Goal: Task Accomplishment & Management: Complete application form

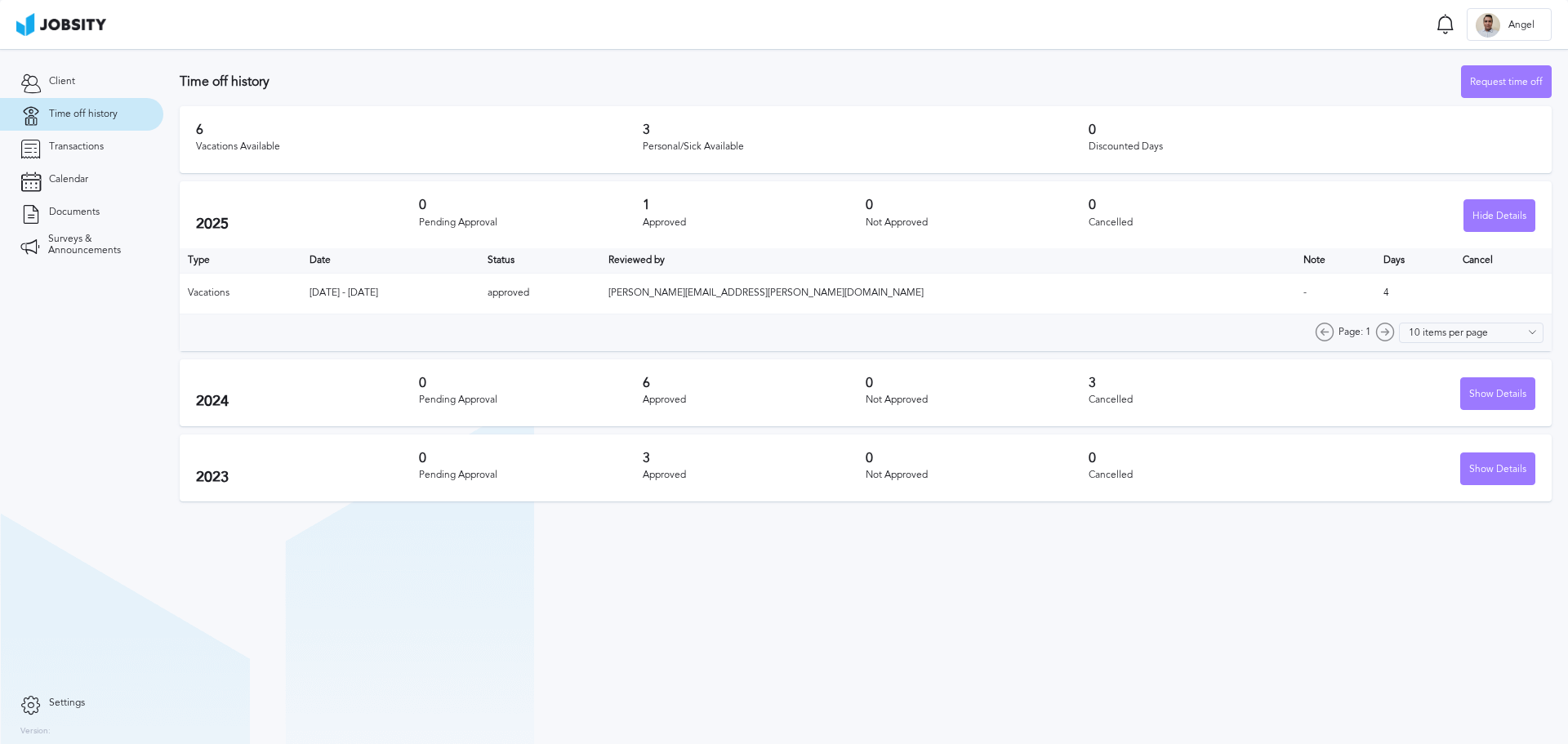
click at [1500, 80] on div "Request time off" at bounding box center [1506, 82] width 89 height 33
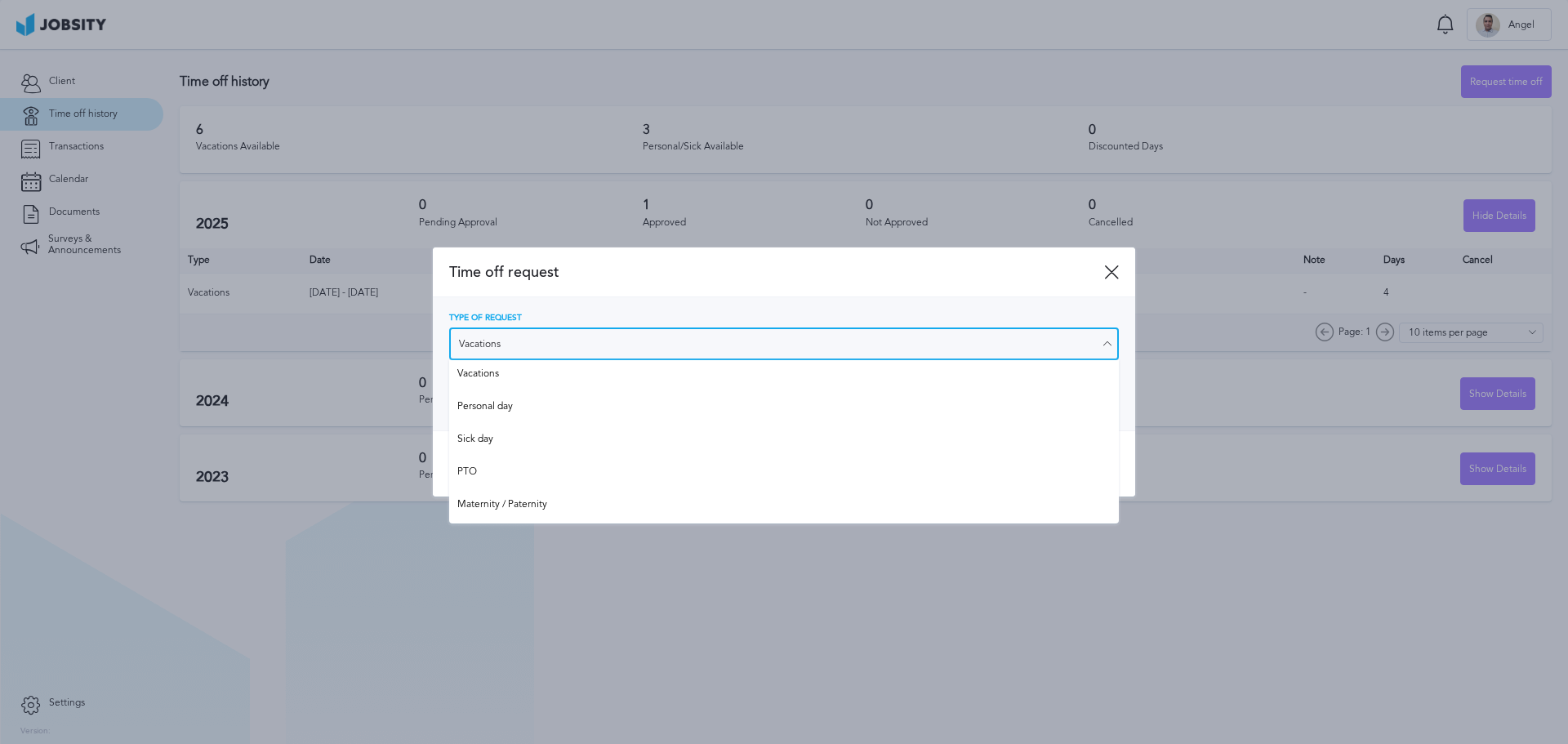
click at [544, 348] on input "Vacations" at bounding box center [784, 344] width 670 height 33
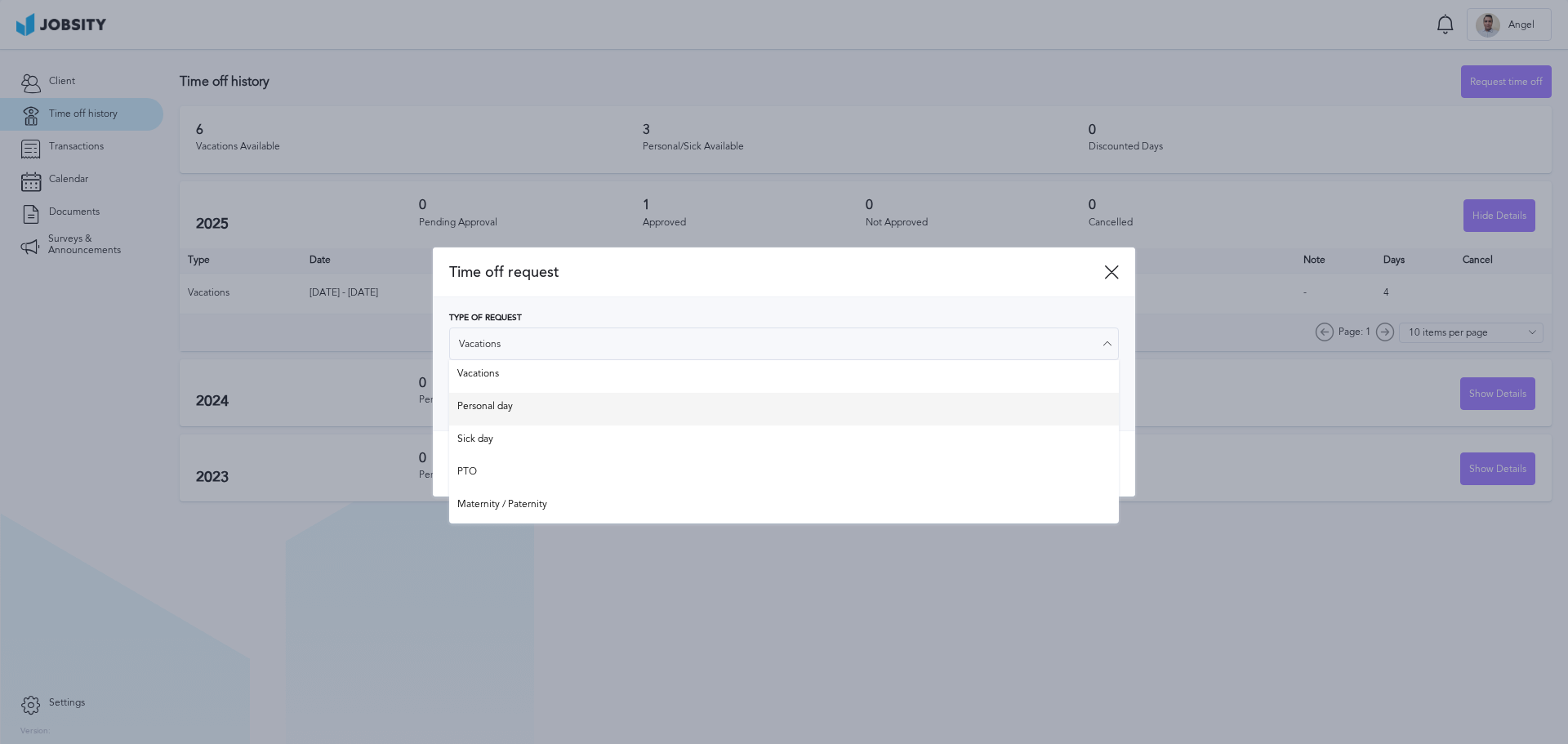
type input "Personal day"
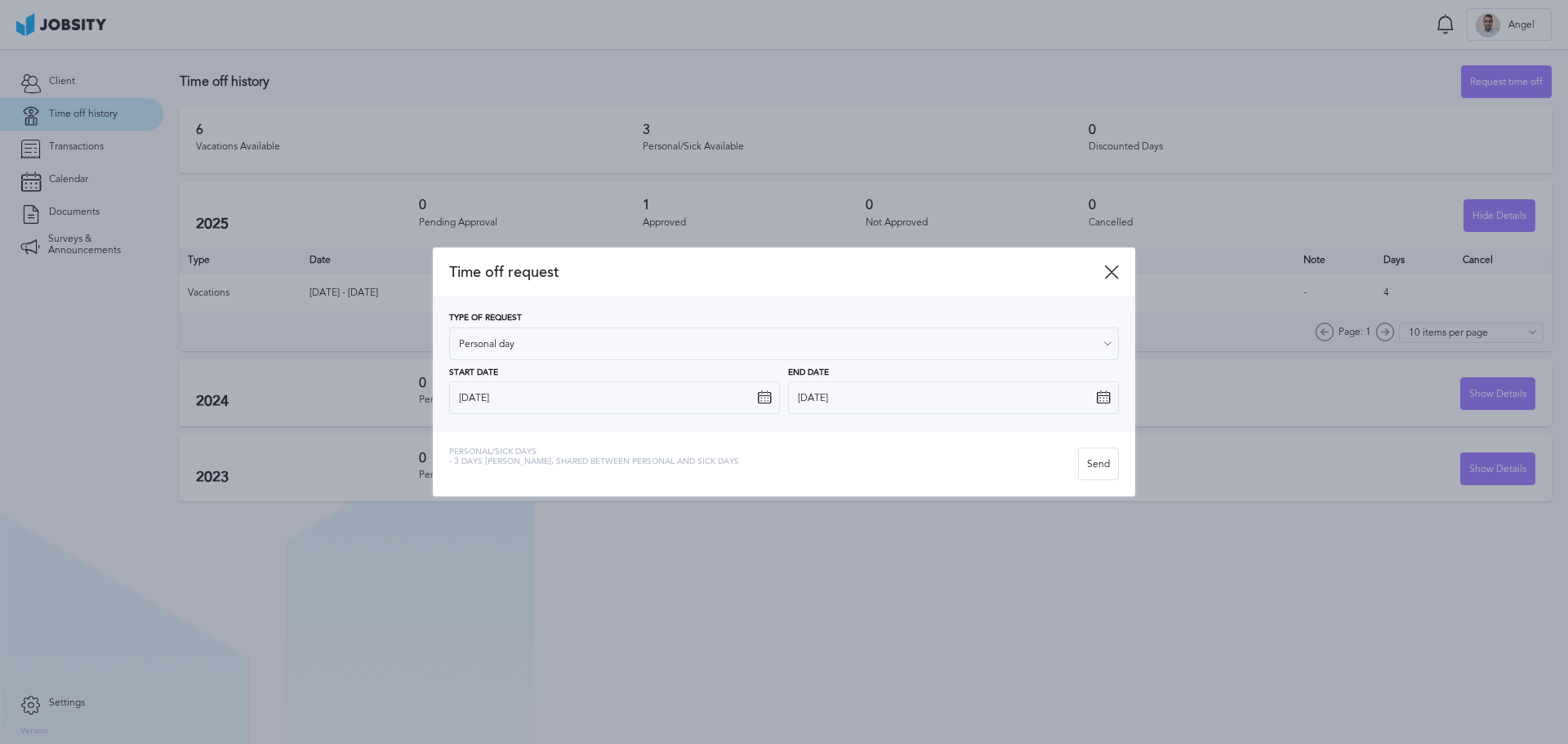
click at [564, 411] on div "Type of Request Personal day Vacations Personal day Sick day PTO Maternity / Pa…" at bounding box center [784, 363] width 670 height 100
click at [569, 404] on input "[DATE]" at bounding box center [614, 397] width 330 height 33
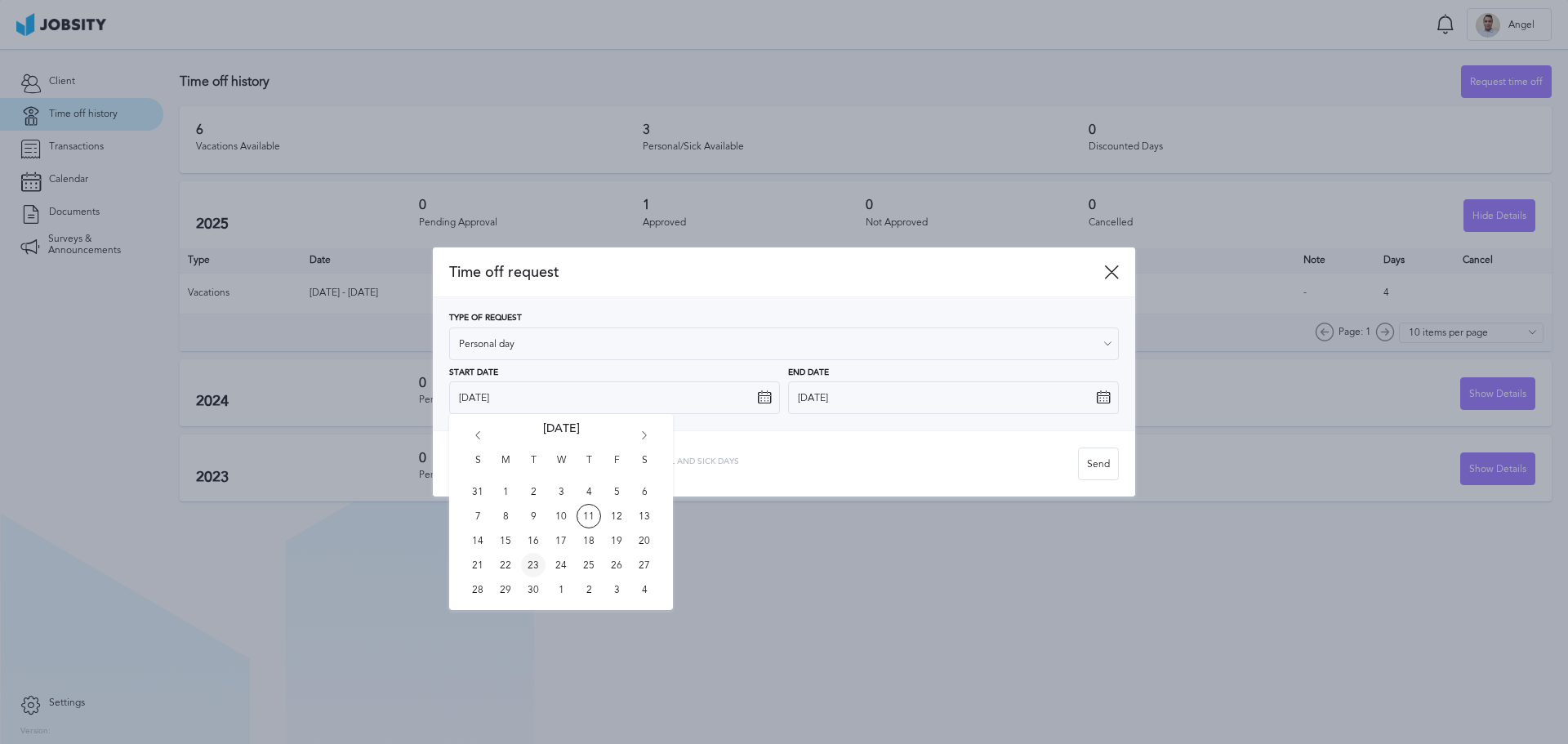
click at [534, 564] on span "23" at bounding box center [533, 565] width 24 height 24
type input "[DATE]"
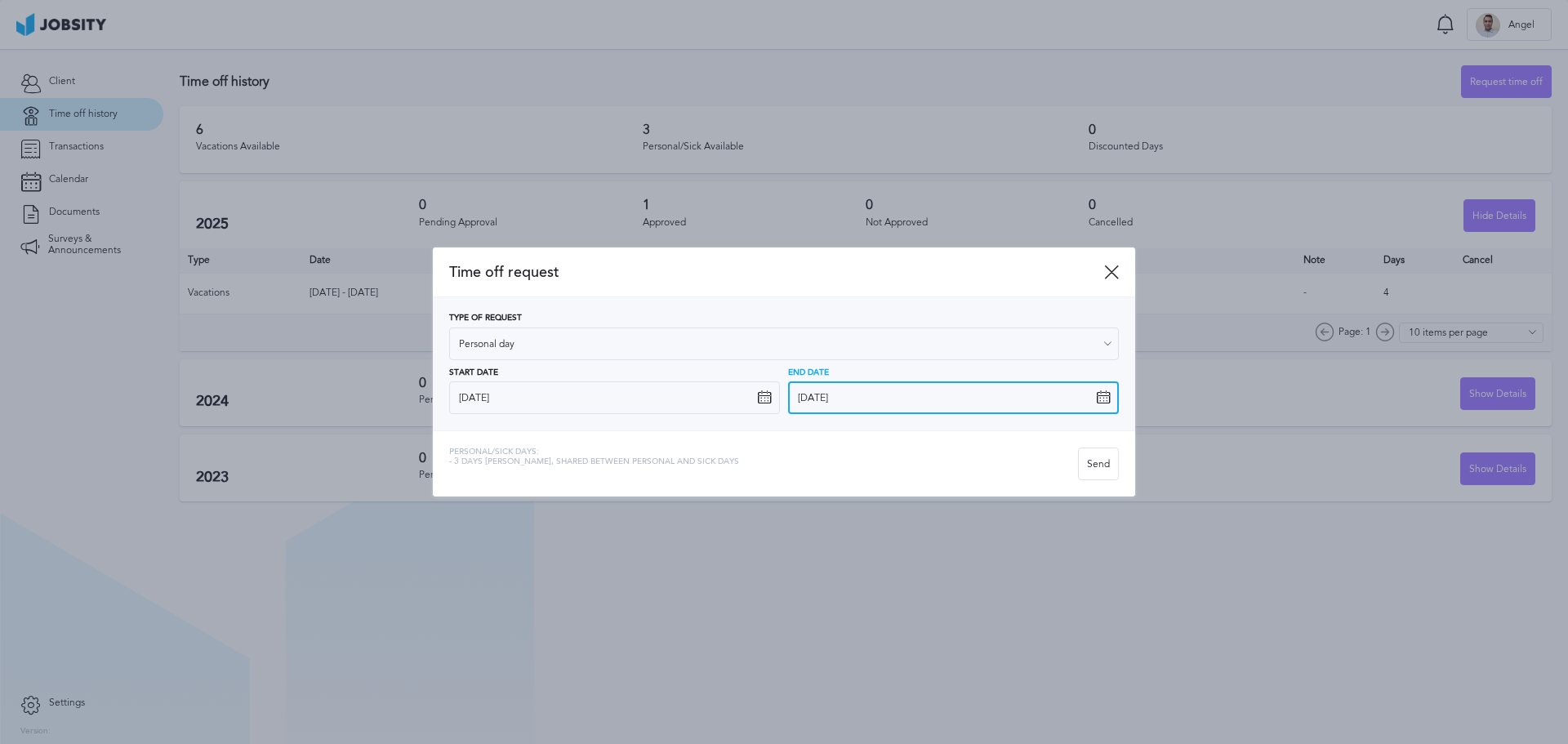
click at [877, 395] on input "[DATE]" at bounding box center [952, 397] width 330 height 33
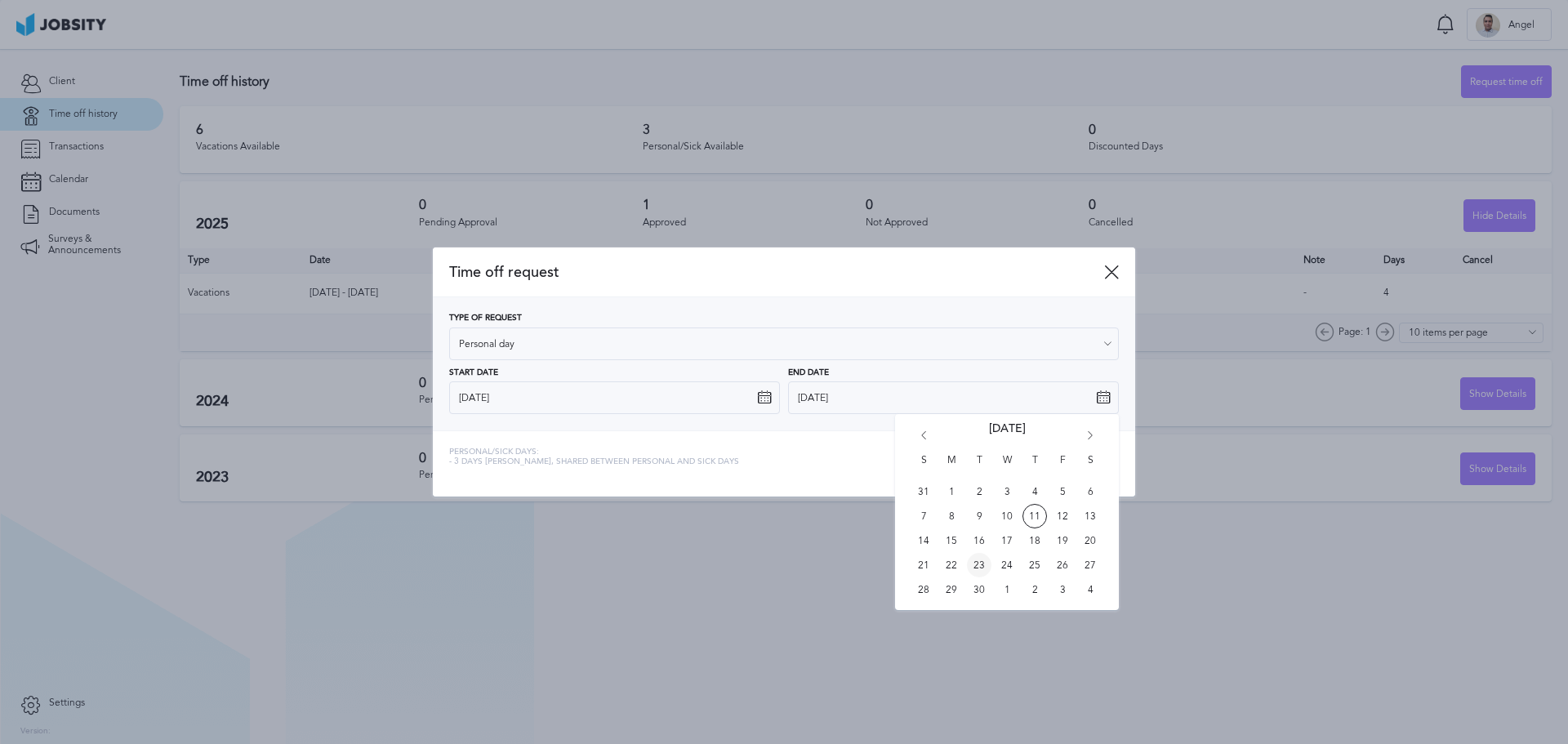
click at [974, 560] on span "23" at bounding box center [979, 565] width 24 height 24
type input "[DATE]"
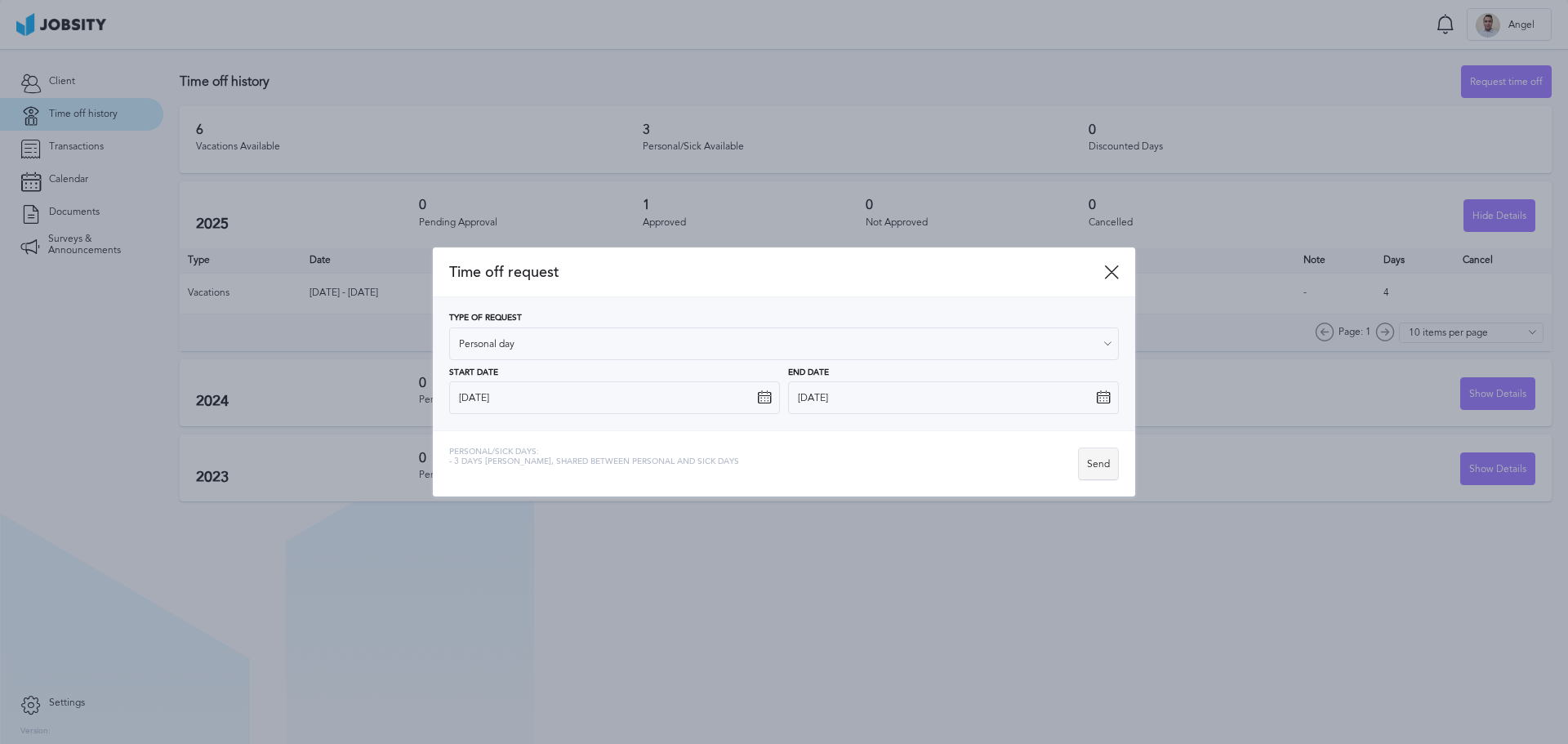
click at [1091, 464] on div "Send" at bounding box center [1098, 464] width 39 height 33
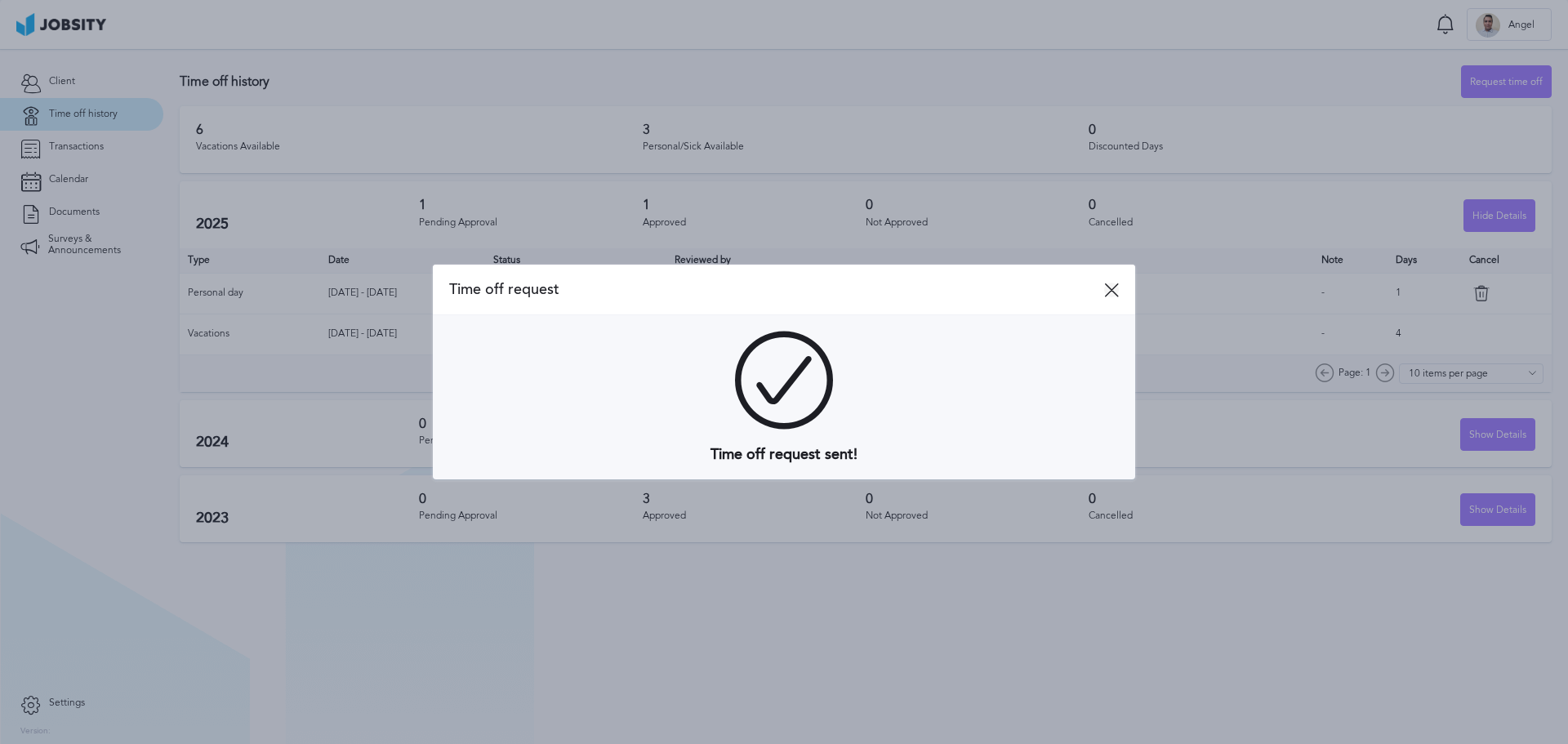
click at [1106, 295] on icon at bounding box center [1112, 290] width 14 height 14
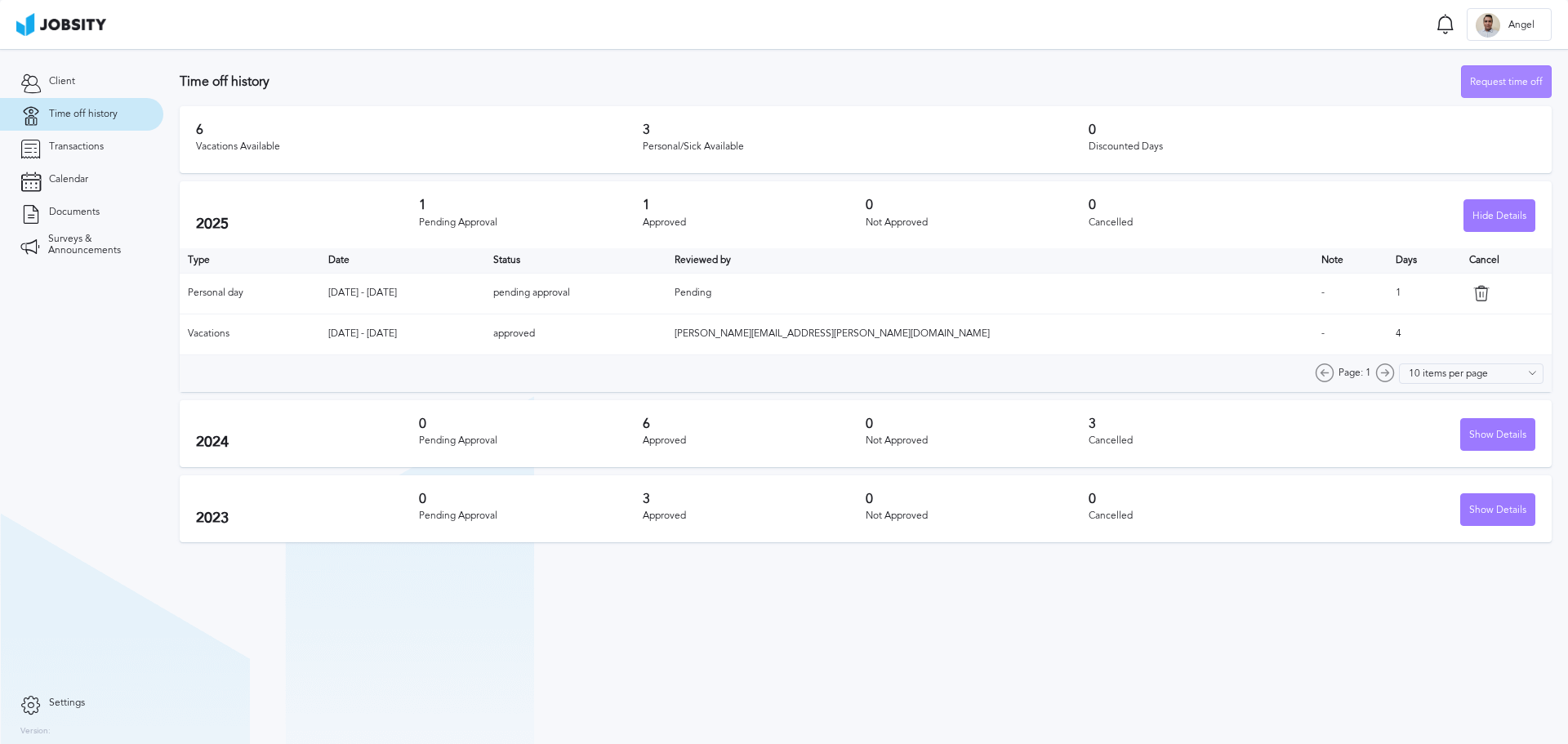
click at [1497, 86] on div "Request time off" at bounding box center [1506, 82] width 89 height 33
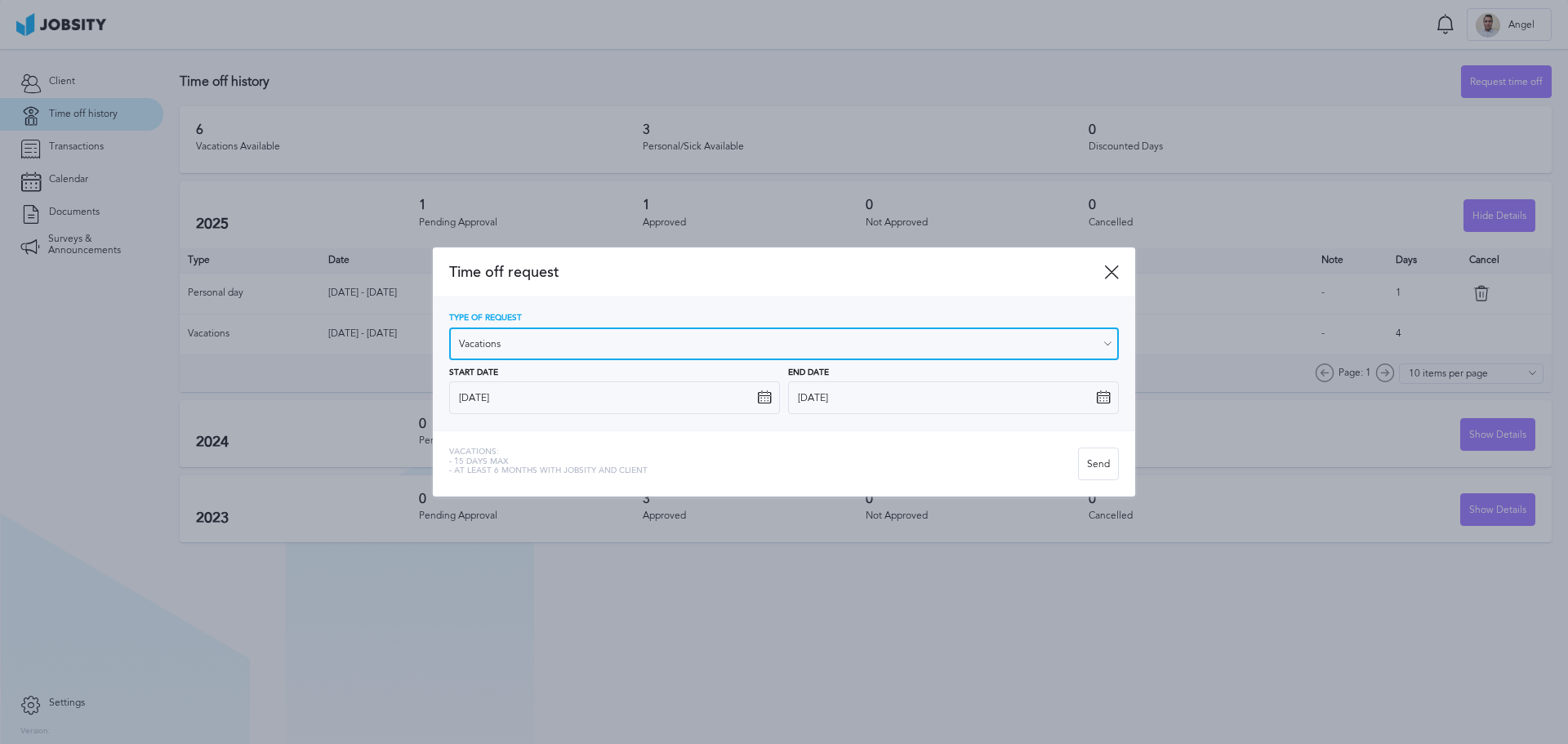
click at [643, 344] on input "Vacations" at bounding box center [784, 344] width 670 height 33
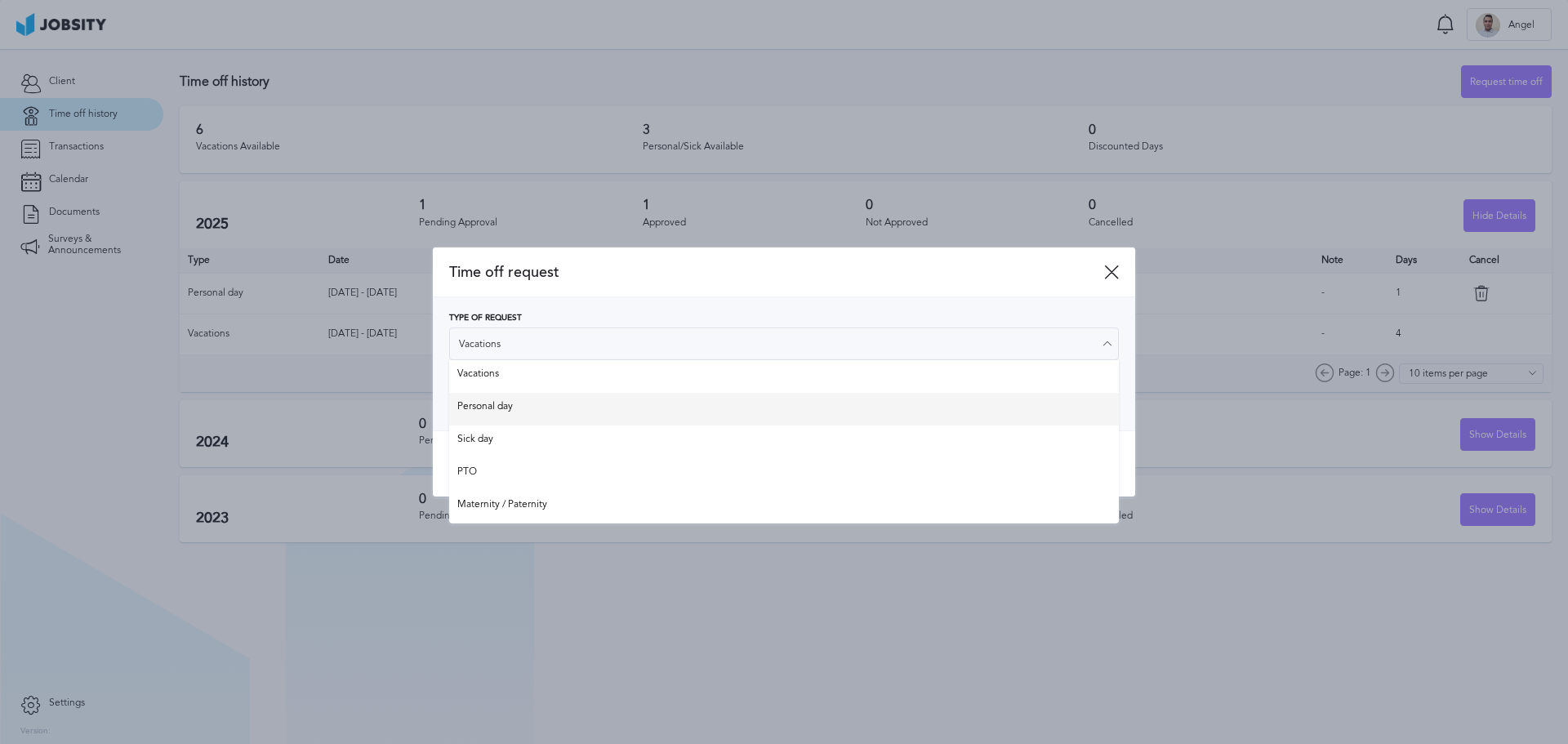
type input "Personal day"
click at [533, 398] on div "Type of Request Personal day Vacations Personal day Sick day PTO Maternity / Pa…" at bounding box center [784, 363] width 670 height 100
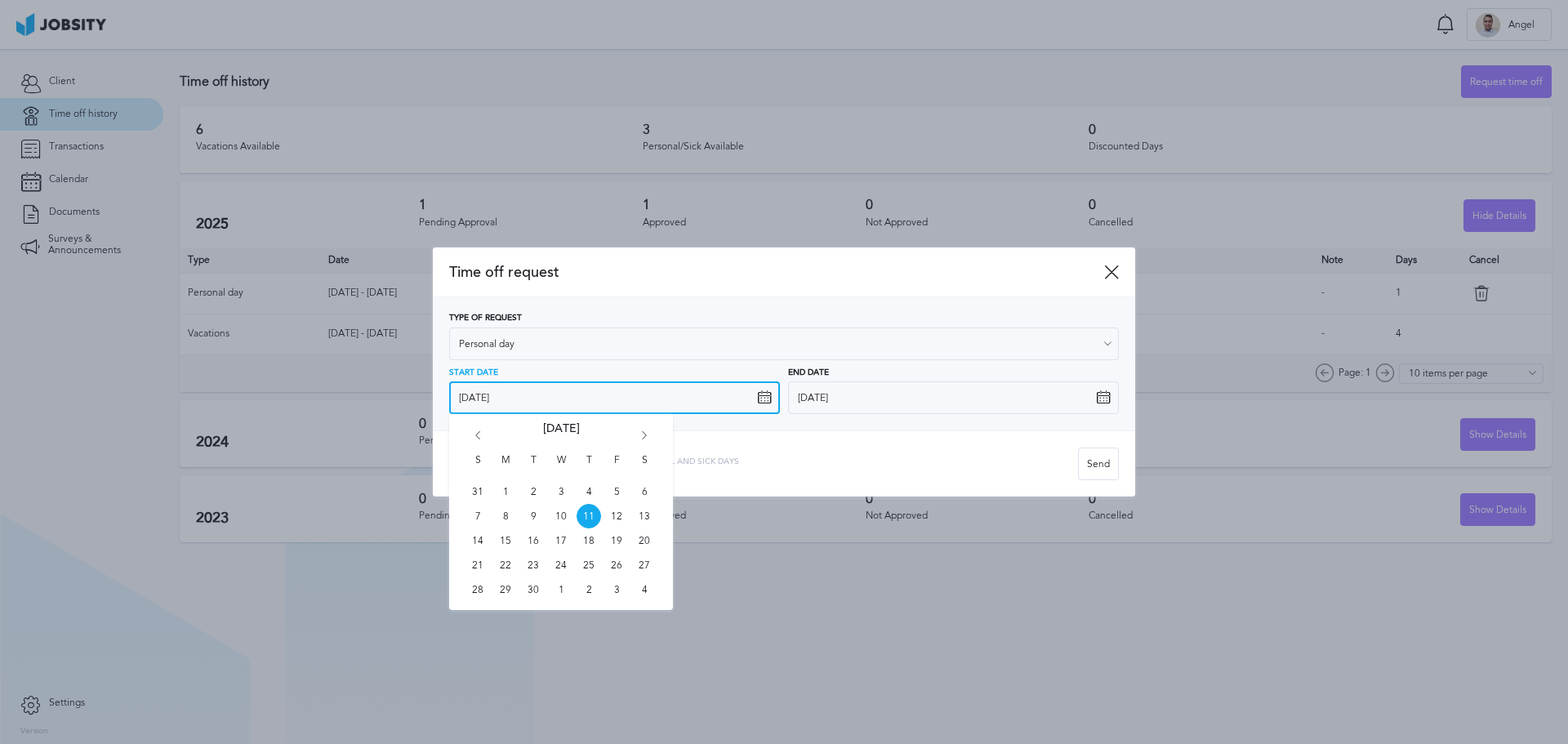
click at [582, 398] on input "[DATE]" at bounding box center [614, 397] width 330 height 33
click at [637, 434] on icon "Go forward 1 month" at bounding box center [645, 438] width 14 height 14
click at [588, 490] on span "2" at bounding box center [588, 491] width 24 height 24
type input "[DATE]"
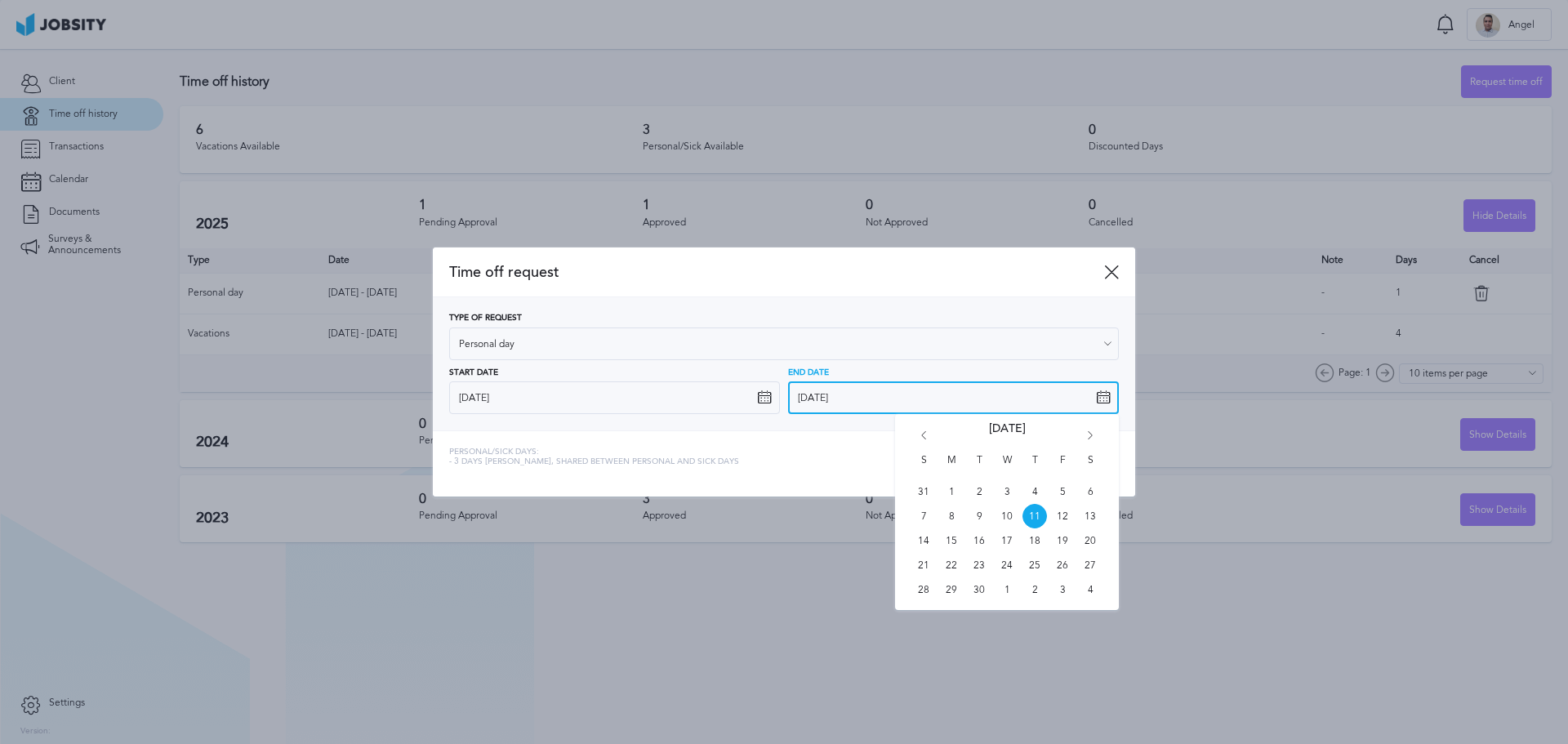
click at [952, 399] on input "[DATE]" at bounding box center [952, 397] width 330 height 33
click at [1083, 431] on icon "Go forward 1 month" at bounding box center [1090, 438] width 14 height 14
click at [1033, 490] on span "2" at bounding box center [1034, 491] width 24 height 24
type input "[DATE]"
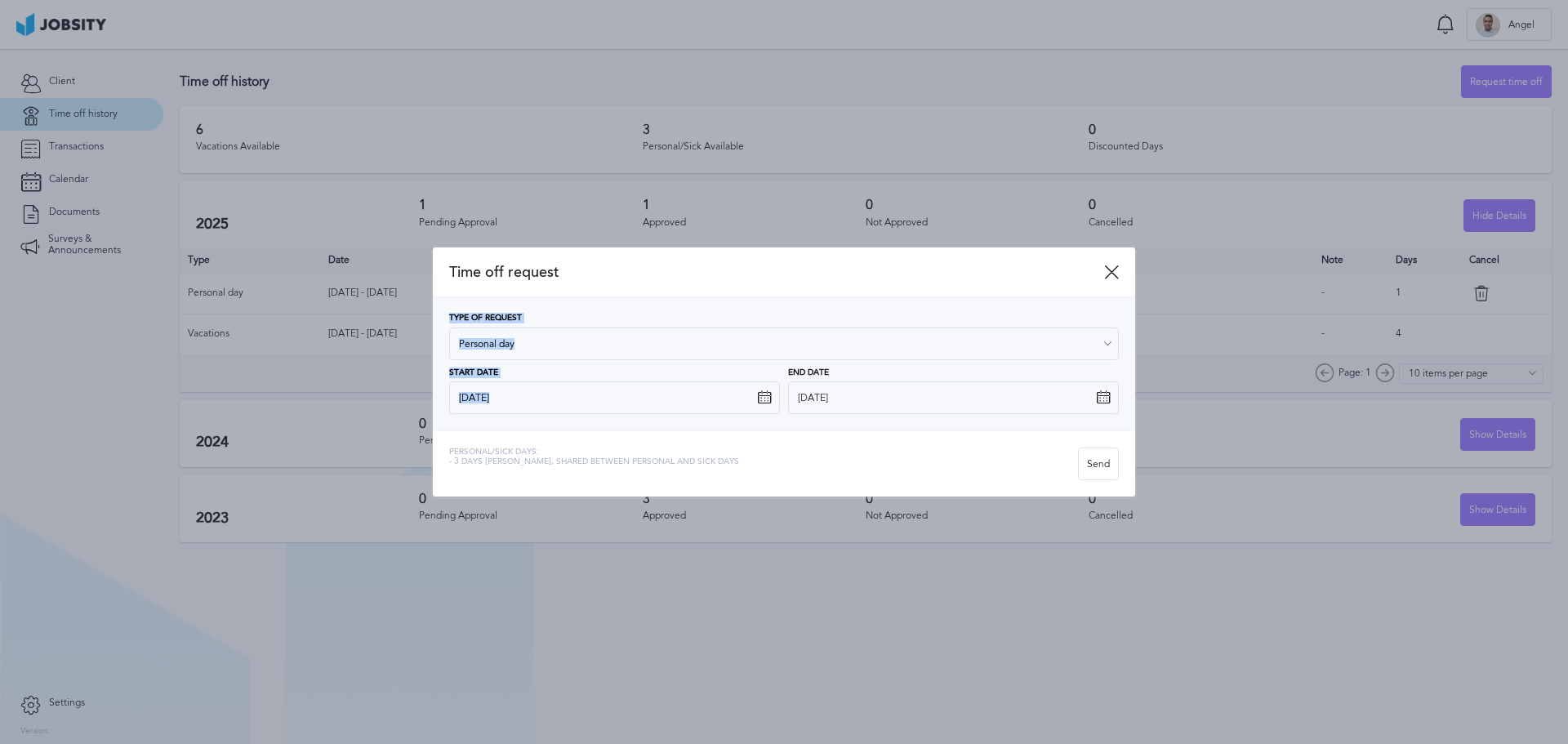
drag, startPoint x: 939, startPoint y: 261, endPoint x: 894, endPoint y: 400, distance: 146.1
click at [894, 400] on div "Time off request Type of Request Personal day Vacations Personal day Sick day P…" at bounding box center [784, 372] width 703 height 250
click at [809, 457] on div "Personal/Sick days: - 3 days [PERSON_NAME], shared between personal and sick da…" at bounding box center [763, 463] width 629 height 33
click at [635, 396] on input "[DATE]" at bounding box center [614, 397] width 330 height 33
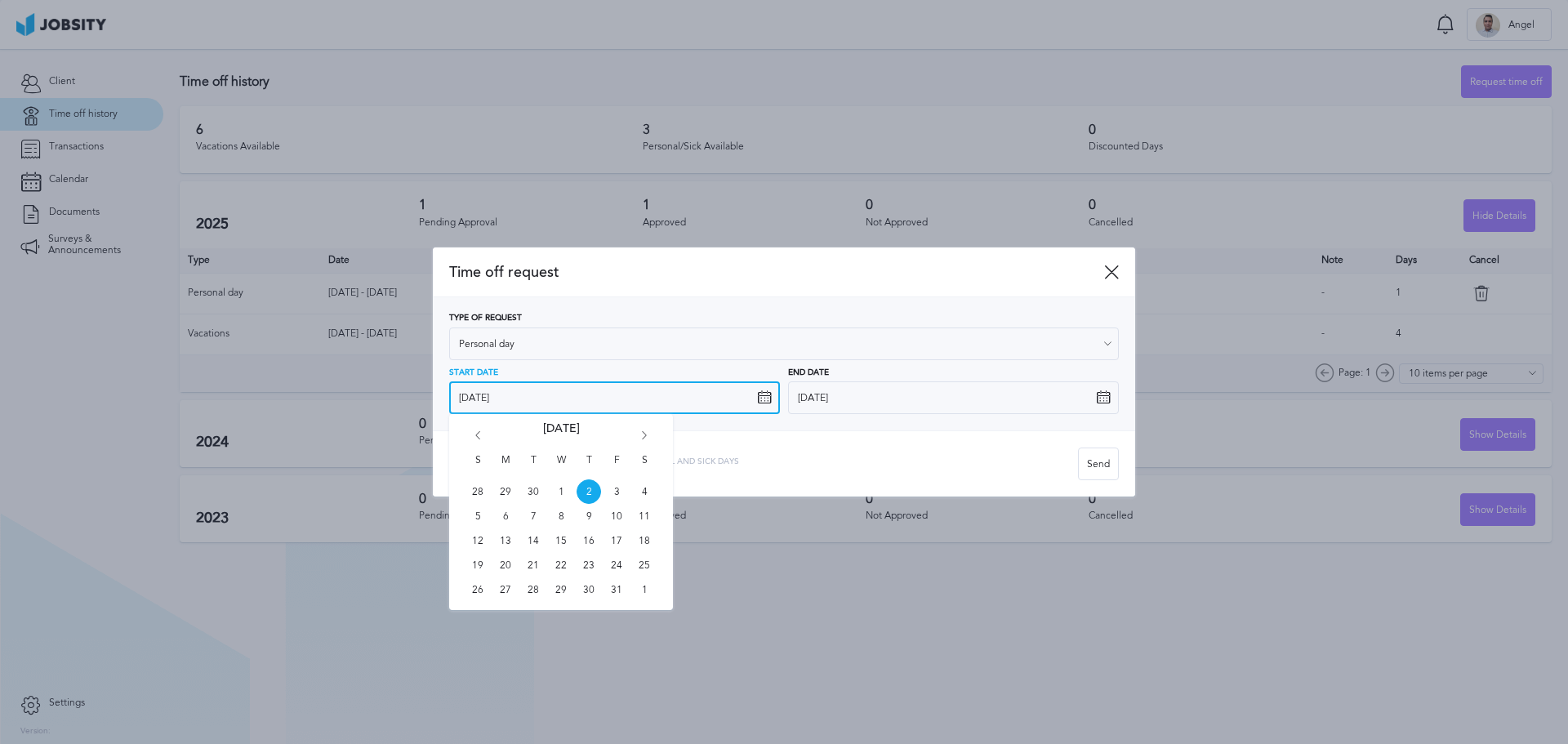
click at [635, 396] on input "[DATE]" at bounding box center [614, 397] width 330 height 33
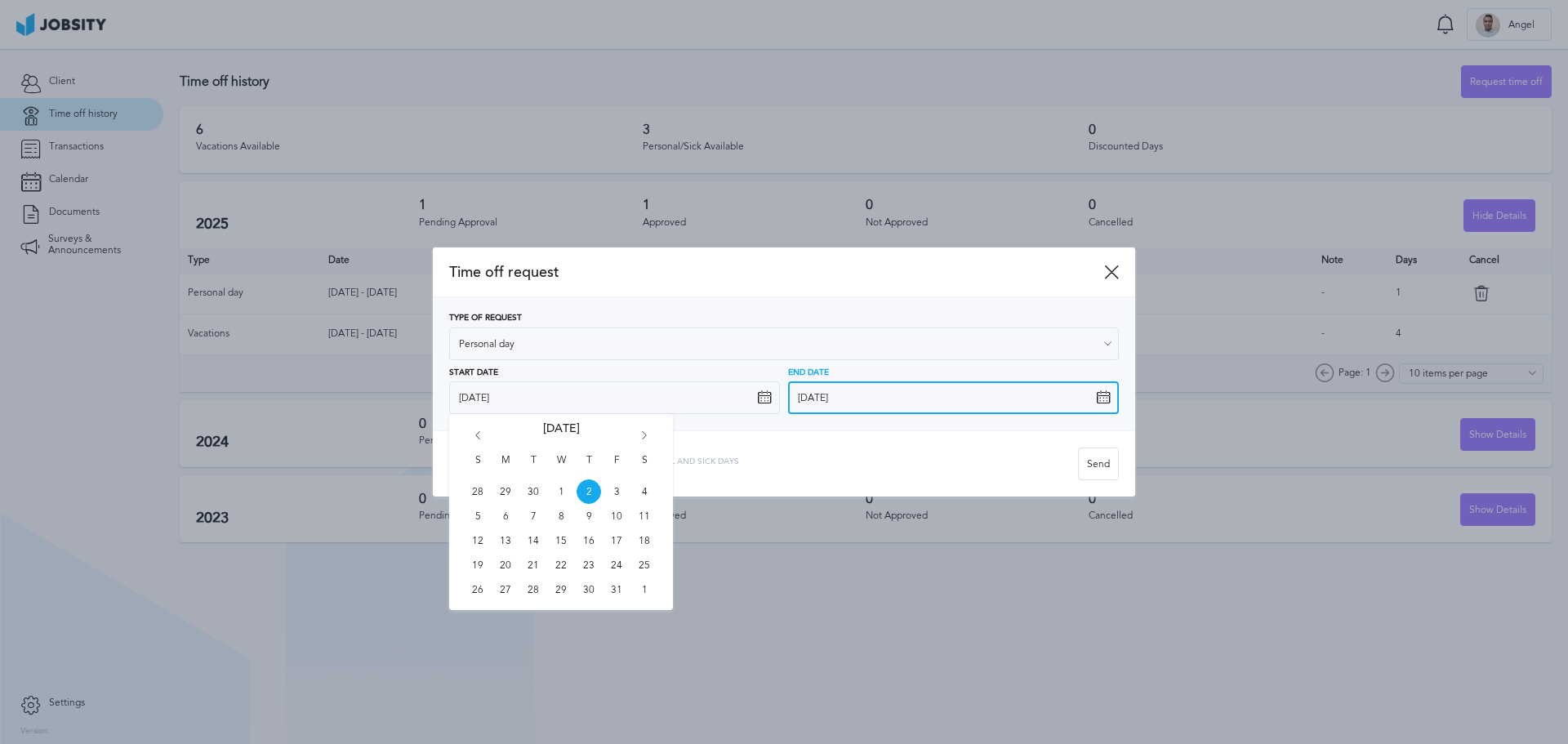
click at [894, 402] on input "[DATE]" at bounding box center [952, 397] width 330 height 33
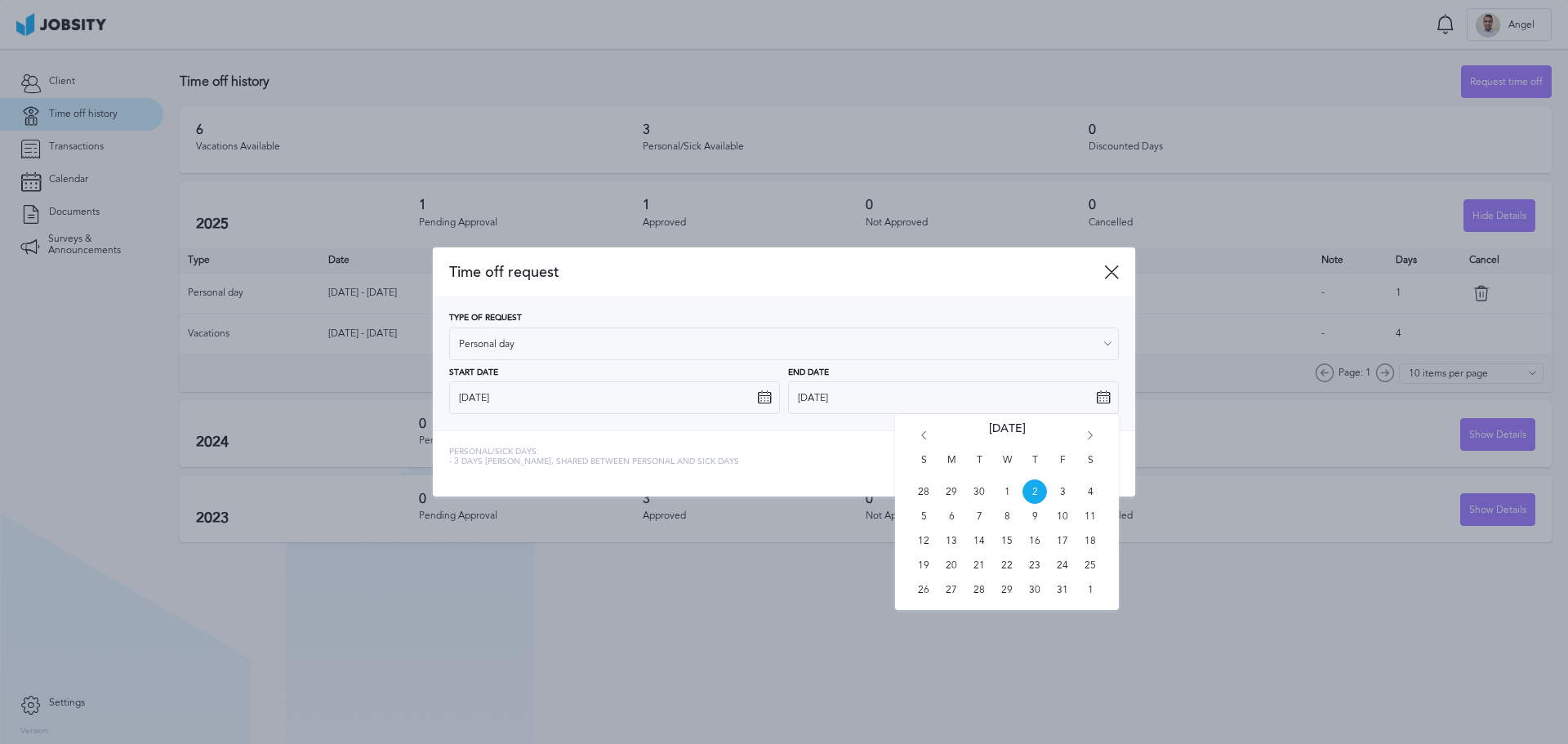
click at [827, 451] on div "Personal/Sick days: - 3 days [PERSON_NAME], shared between personal and sick da…" at bounding box center [763, 463] width 629 height 33
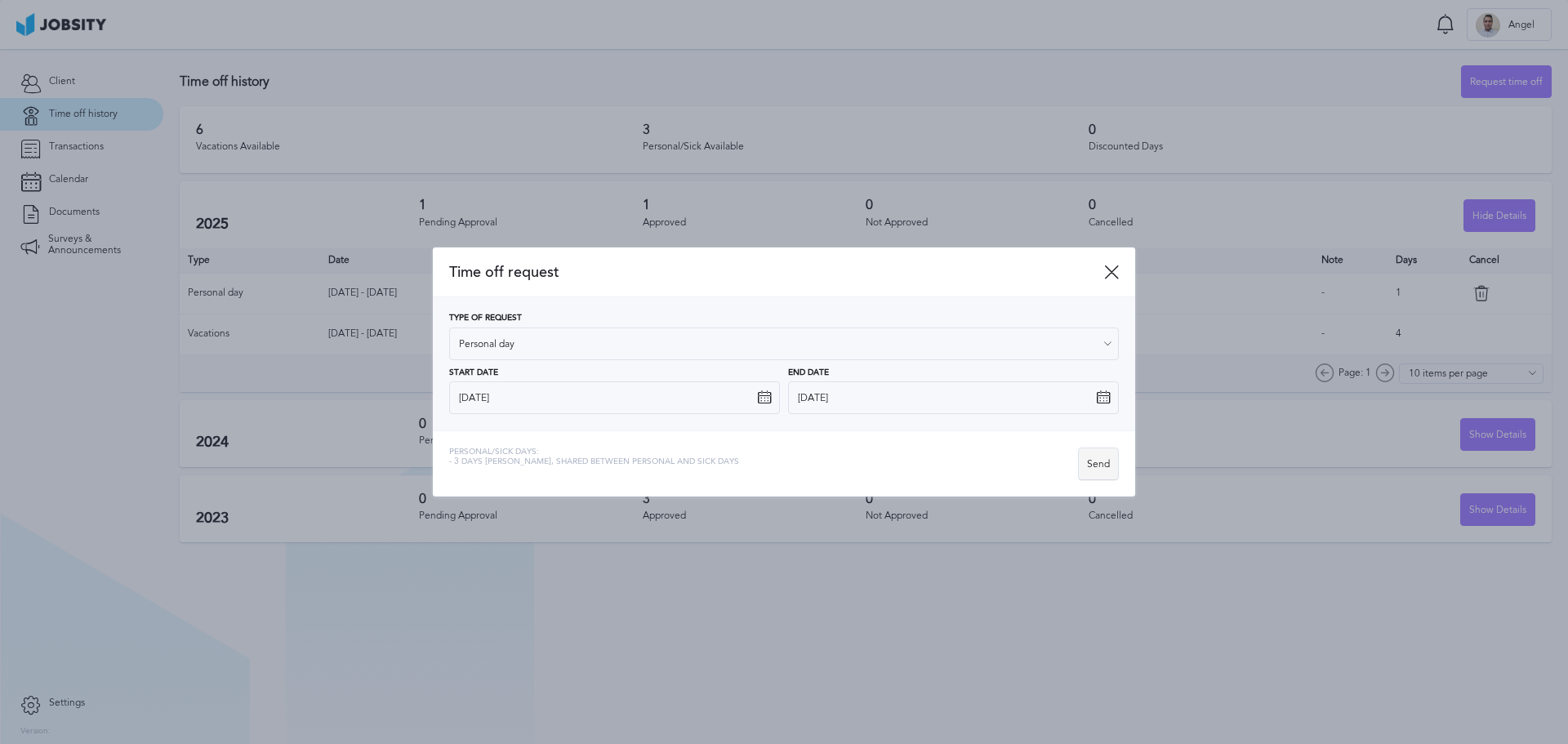
click at [1100, 471] on div "Send" at bounding box center [1098, 464] width 39 height 33
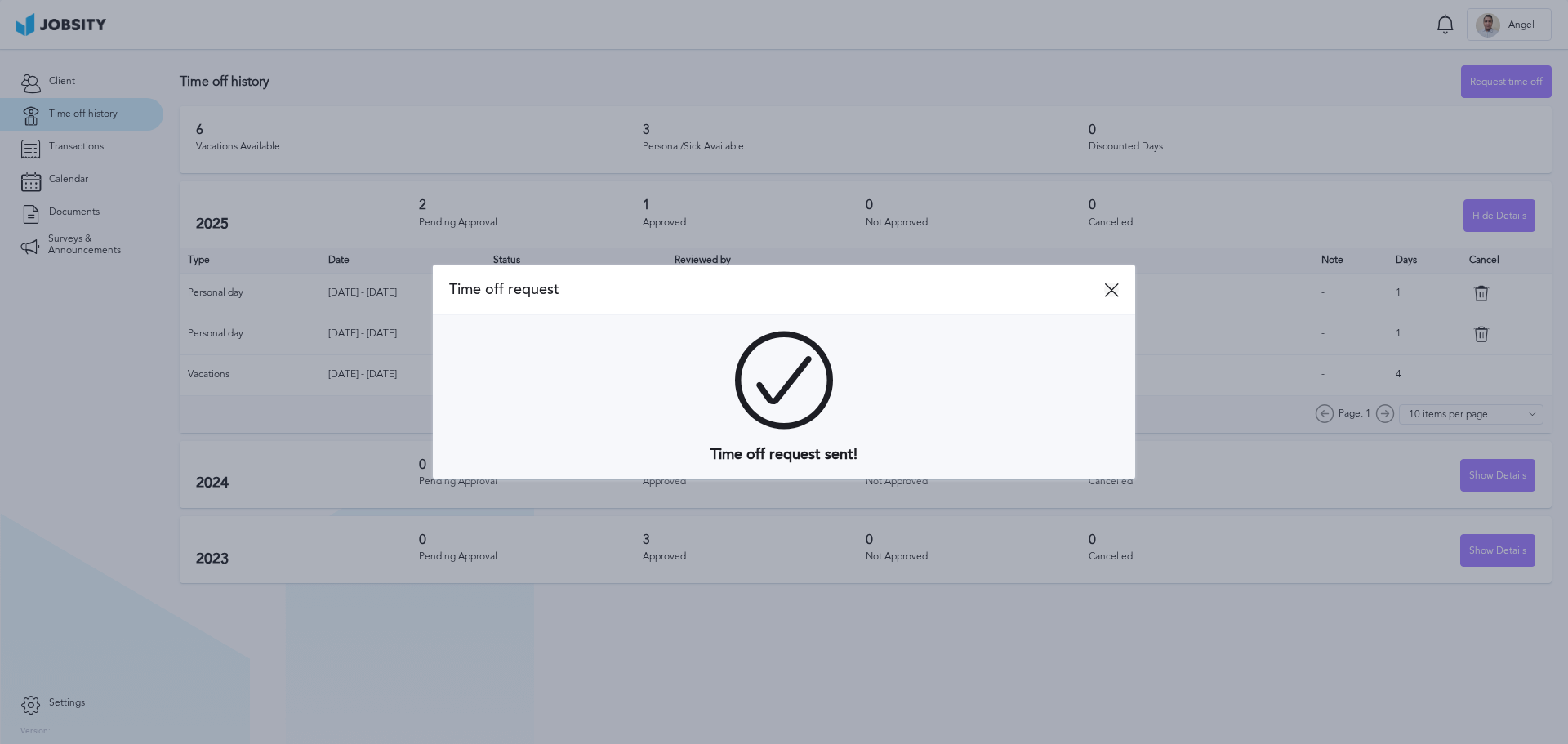
click at [1112, 294] on icon at bounding box center [1112, 290] width 14 height 14
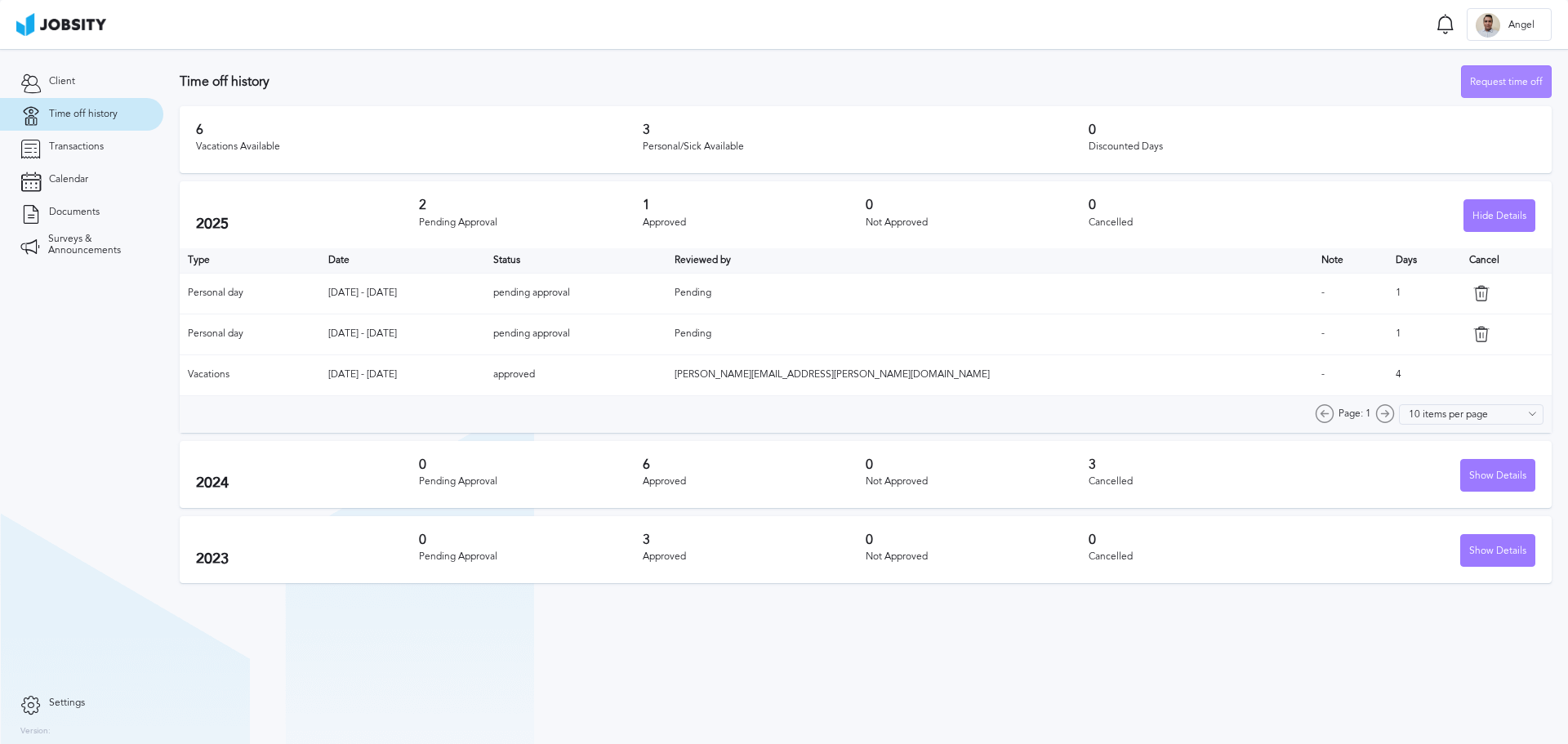
click at [1525, 79] on div "Request time off" at bounding box center [1506, 82] width 89 height 33
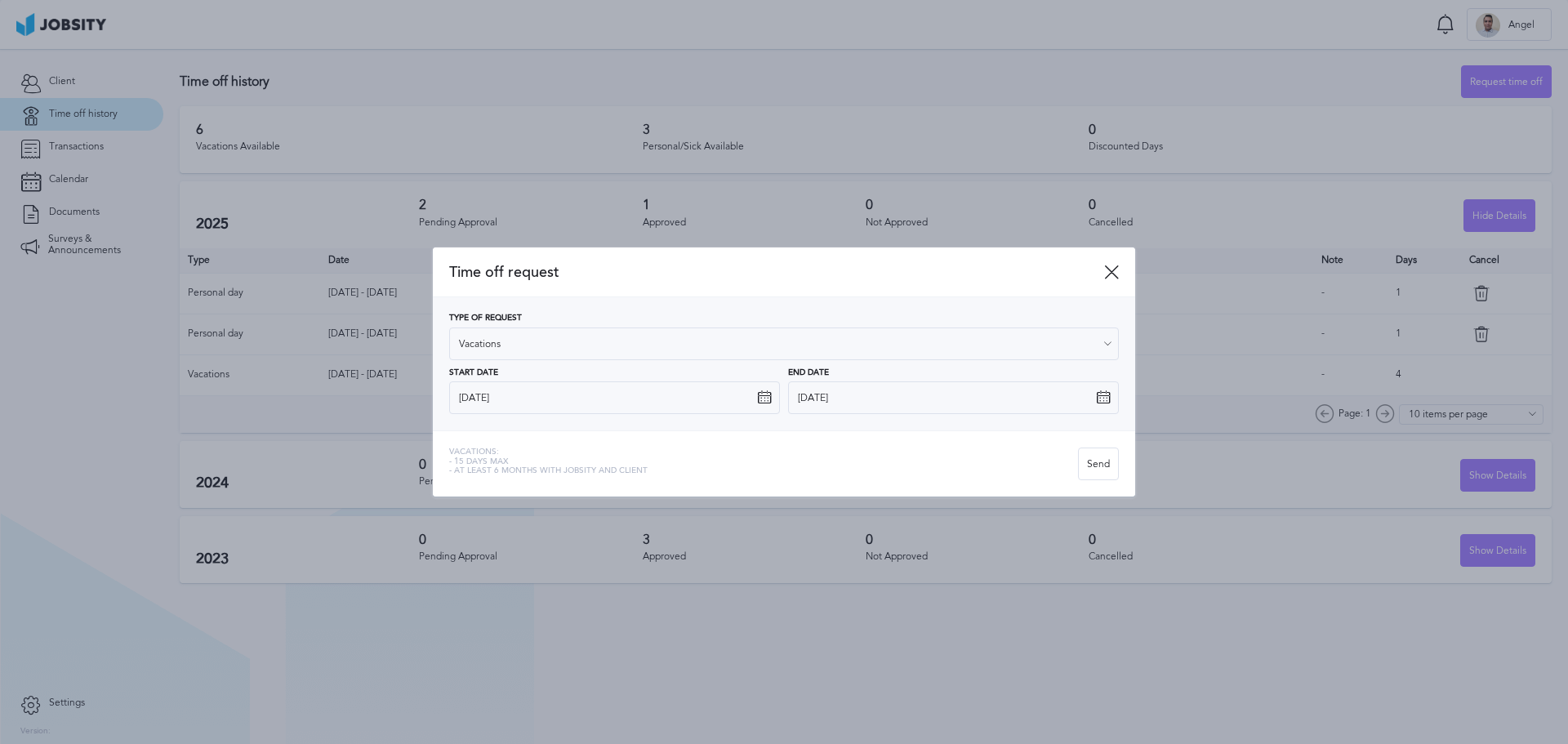
click at [763, 399] on icon at bounding box center [764, 397] width 14 height 14
click at [715, 396] on input "[DATE]" at bounding box center [614, 397] width 330 height 33
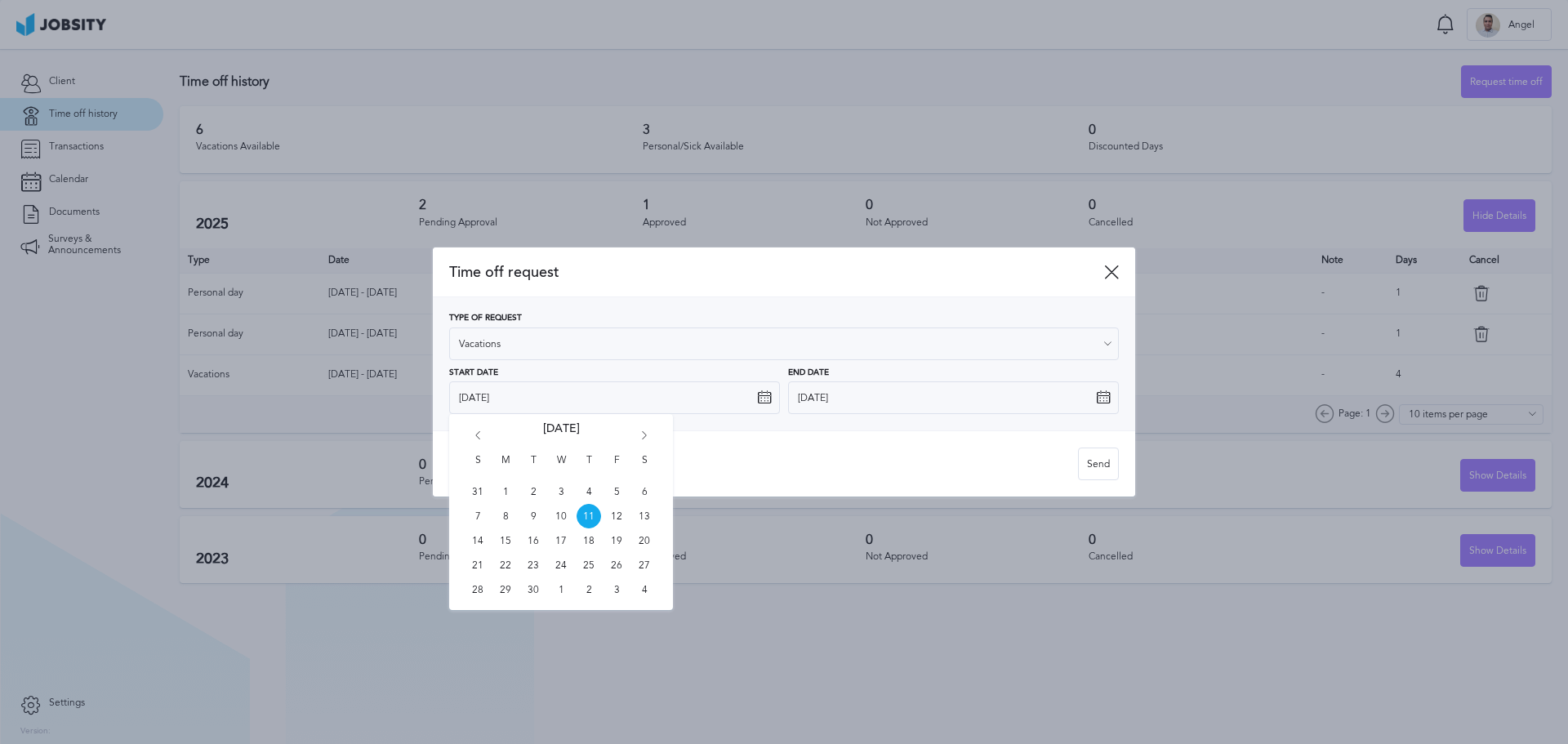
click at [647, 433] on icon "Go forward 1 month" at bounding box center [645, 438] width 14 height 14
click at [532, 515] on span "7" at bounding box center [533, 516] width 24 height 24
type input "[DATE]"
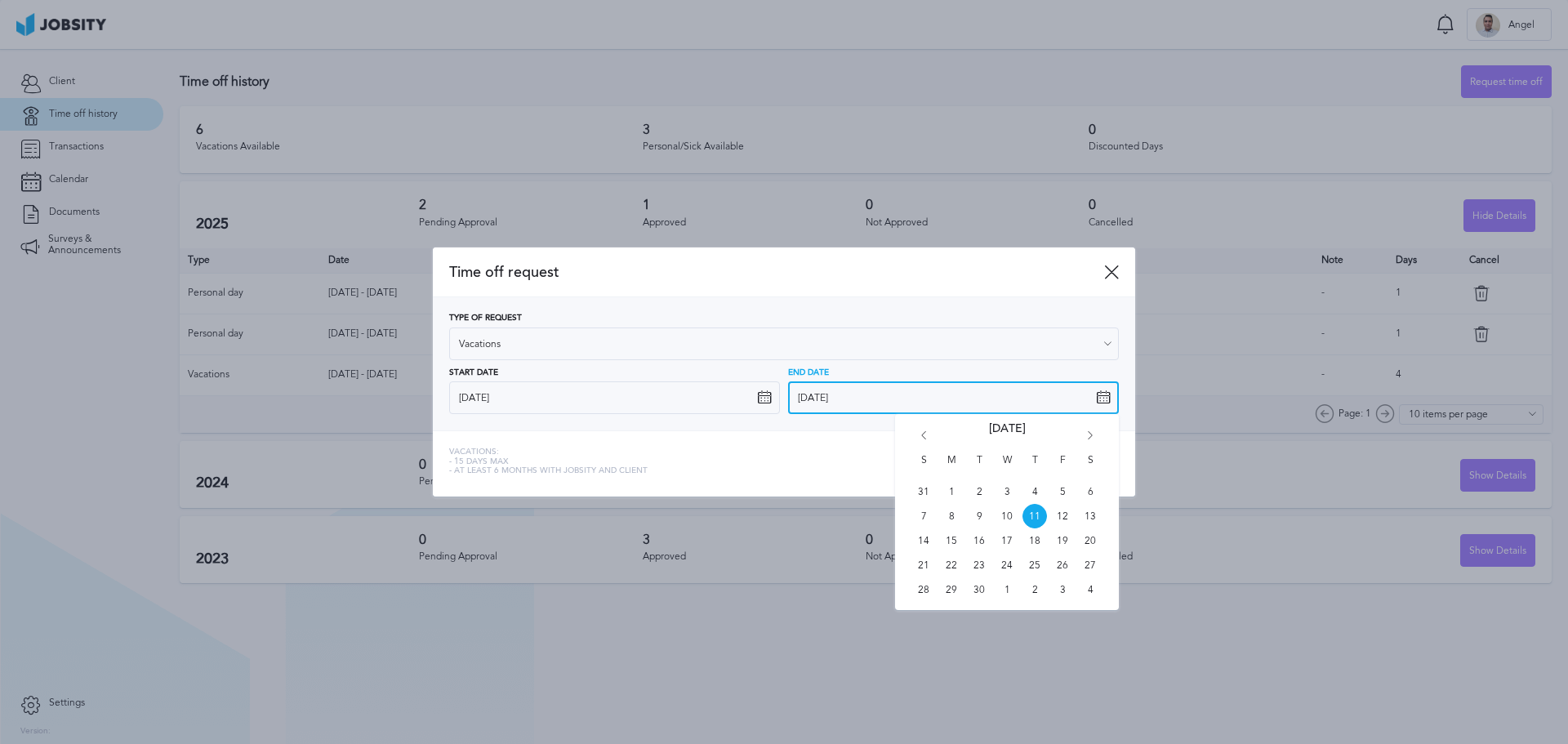
click at [1093, 405] on input "[DATE]" at bounding box center [952, 397] width 330 height 33
click at [1091, 435] on icon "Go forward 1 month" at bounding box center [1090, 438] width 14 height 14
click at [978, 536] on span "14" at bounding box center [979, 540] width 24 height 24
type input "[DATE]"
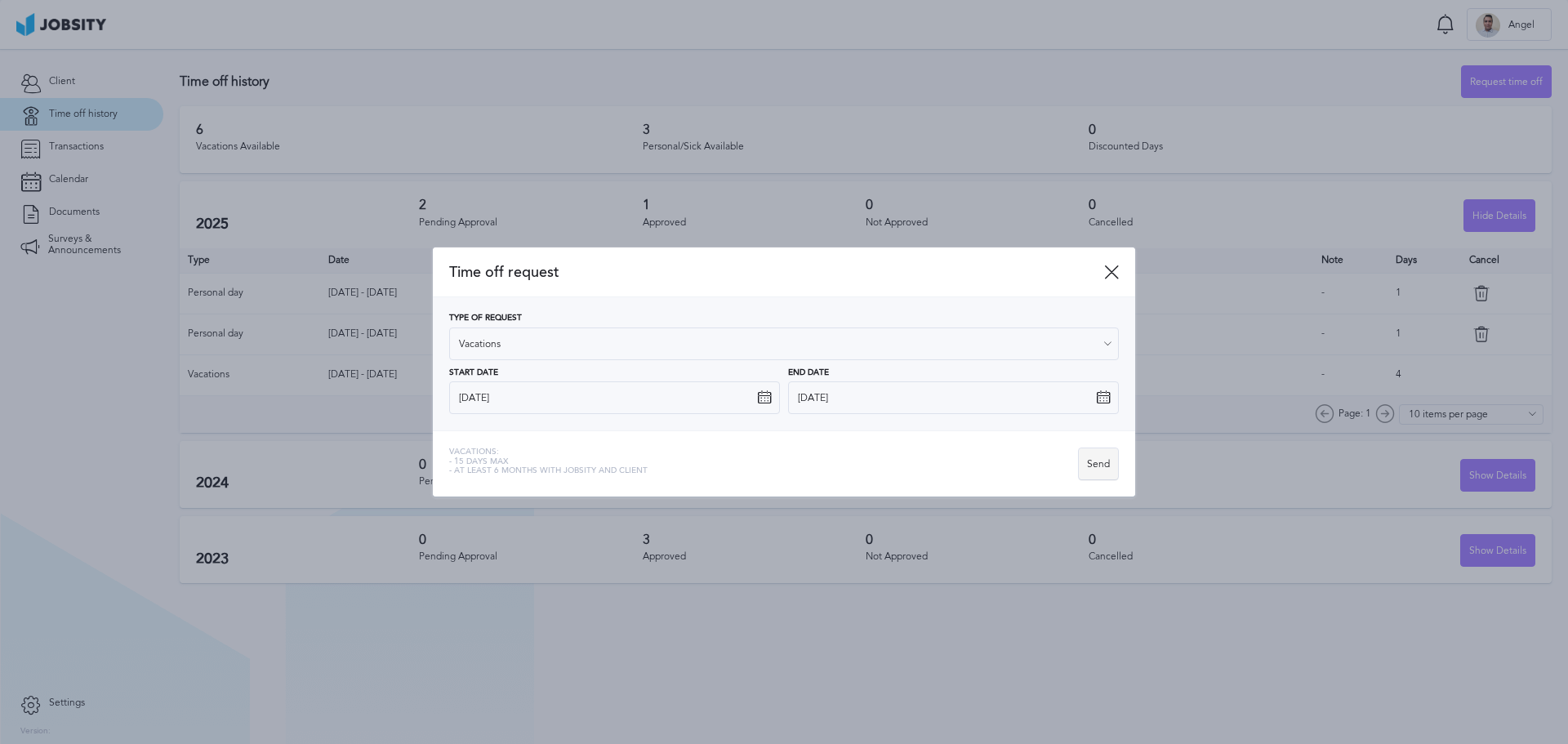
click at [1113, 462] on div "Send" at bounding box center [1098, 464] width 39 height 33
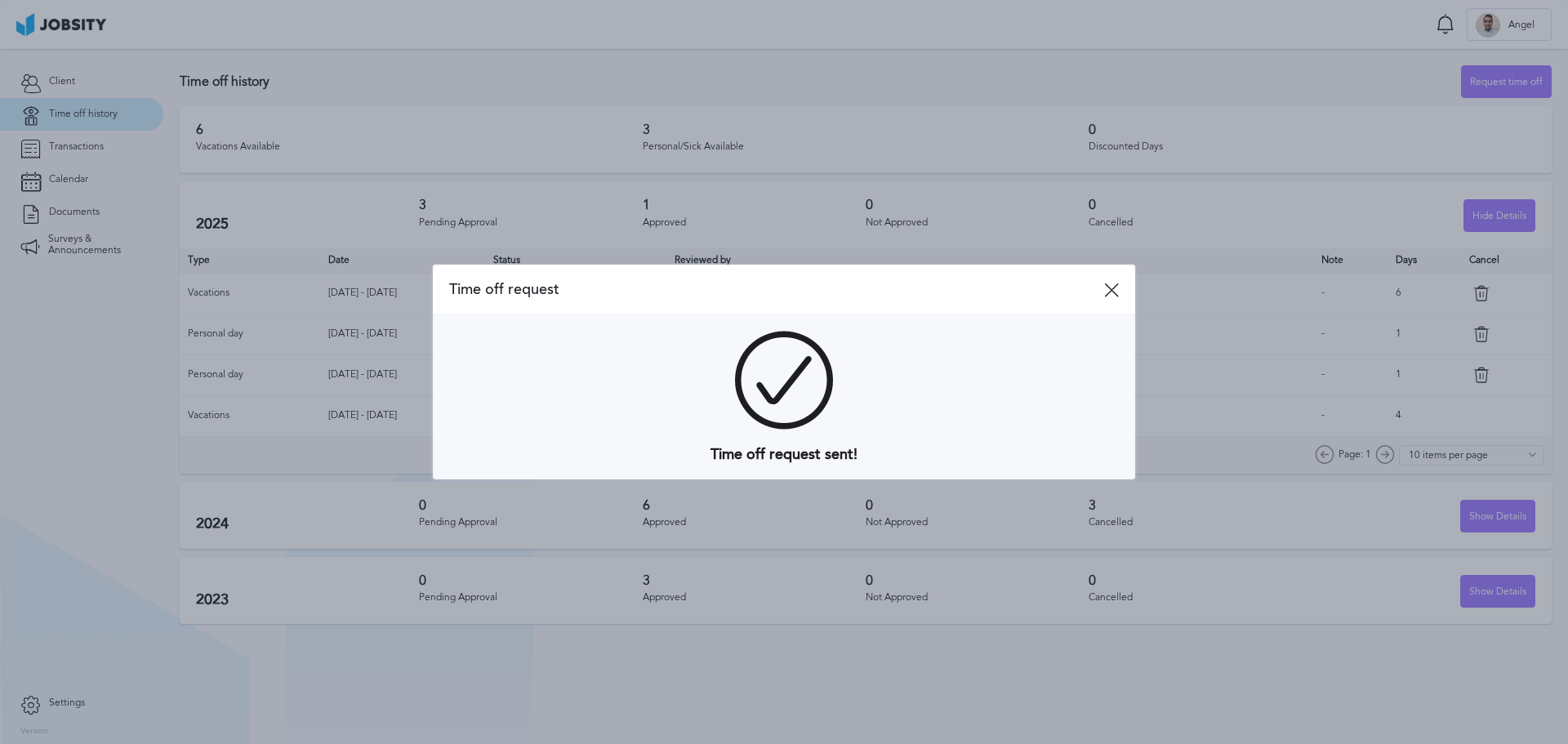
click at [1102, 293] on span "Time off request" at bounding box center [776, 289] width 655 height 17
click at [1113, 288] on icon at bounding box center [1112, 290] width 14 height 14
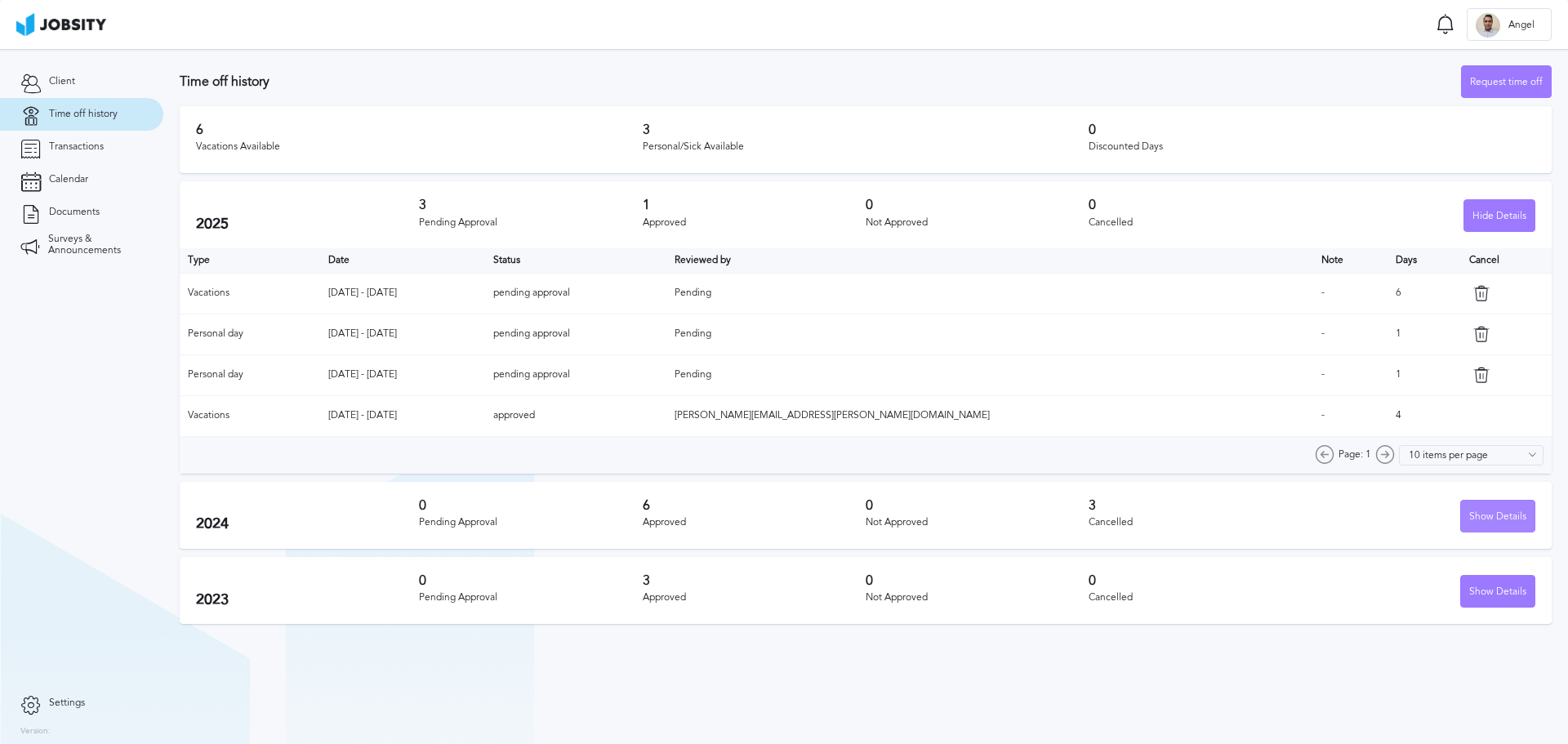
click at [1481, 518] on div "Show Details" at bounding box center [1497, 517] width 73 height 33
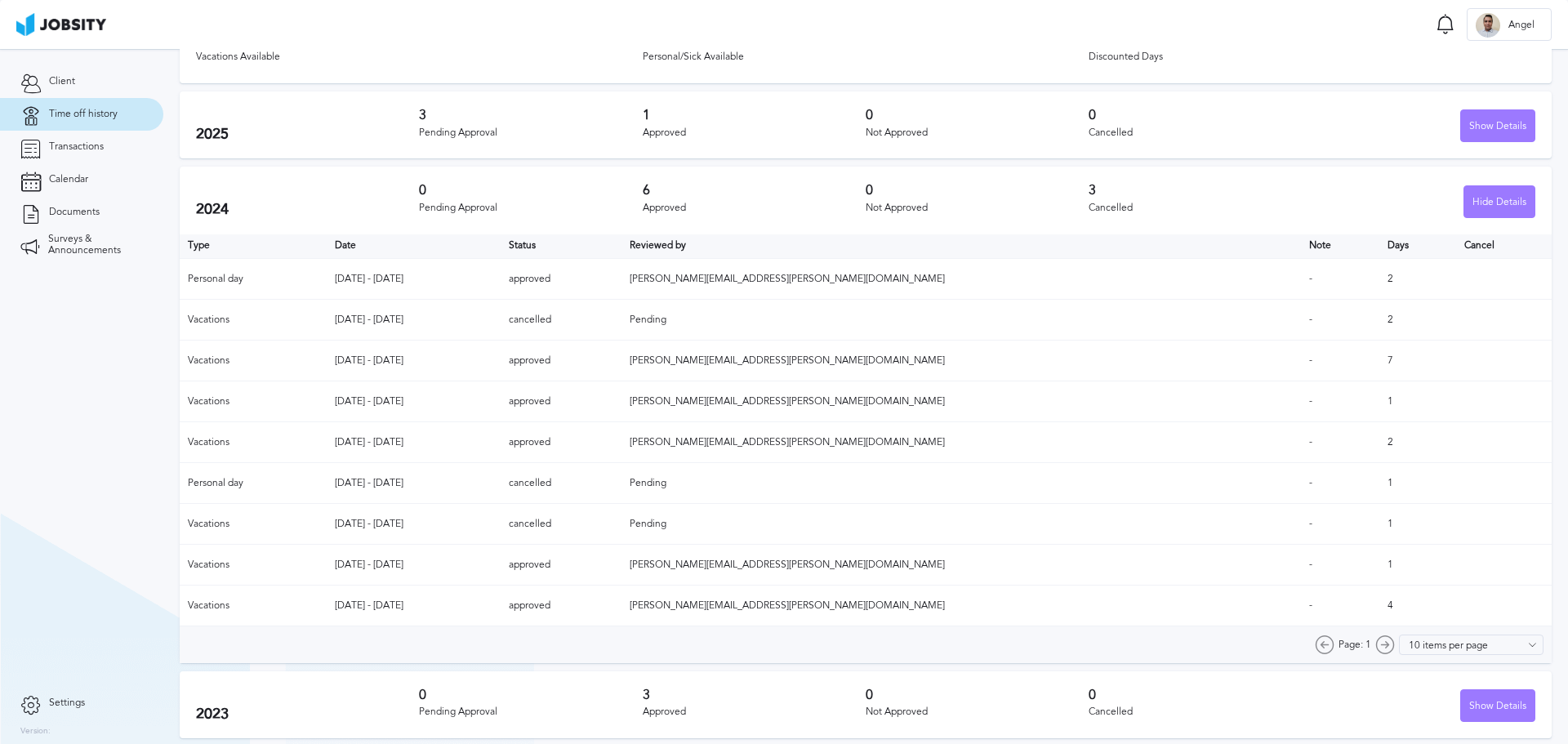
scroll to position [92, 0]
drag, startPoint x: 288, startPoint y: 485, endPoint x: 376, endPoint y: 482, distance: 88.1
click at [376, 482] on tr "Personal day [DATE] - [DATE] cancelled Pending - 1" at bounding box center [865, 481] width 1372 height 41
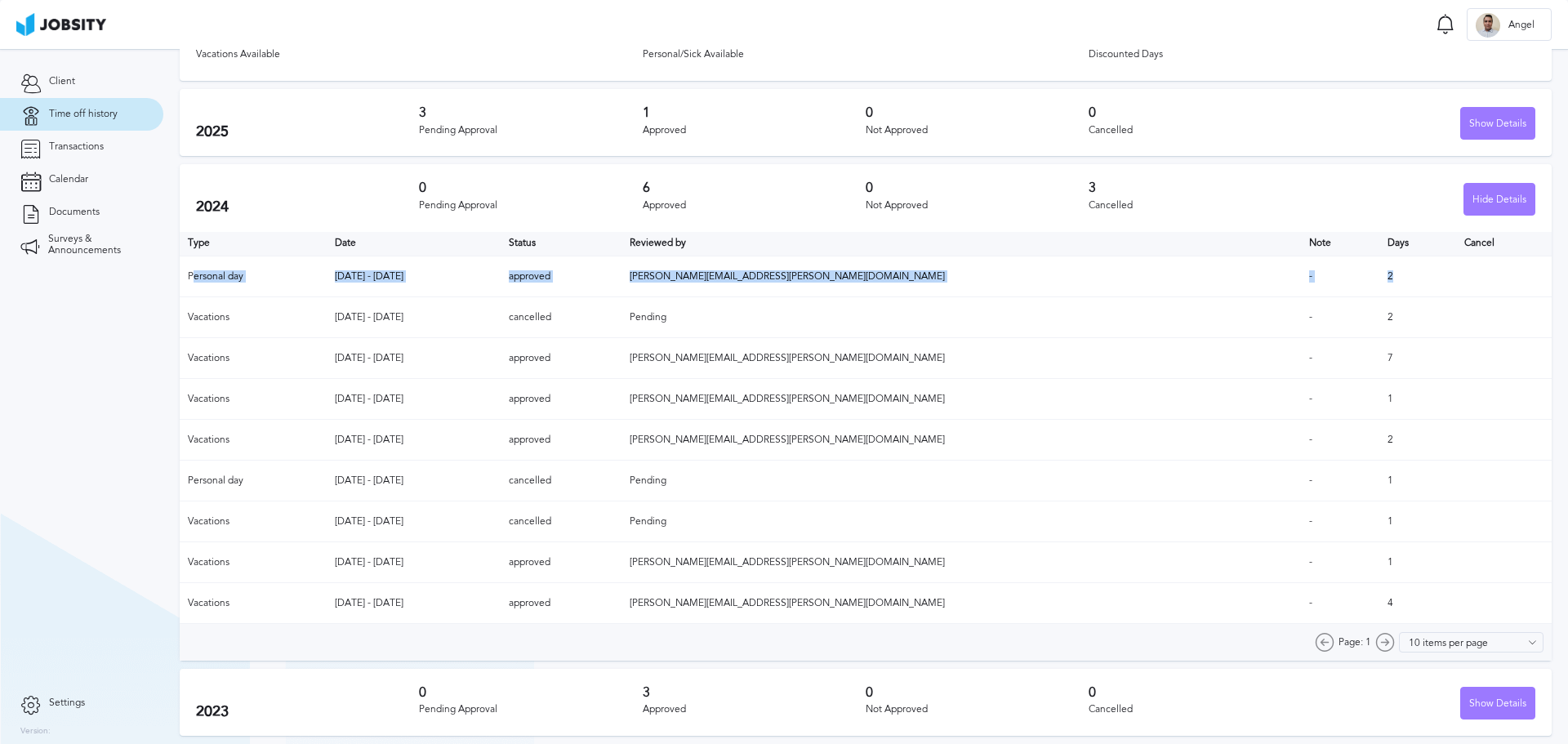
drag, startPoint x: 205, startPoint y: 283, endPoint x: 1363, endPoint y: 273, distance: 1158.0
click at [1363, 273] on tr "Personal day [DATE] - [DATE] approved [PERSON_NAME][EMAIL_ADDRESS][PERSON_NAME]…" at bounding box center [865, 276] width 1372 height 41
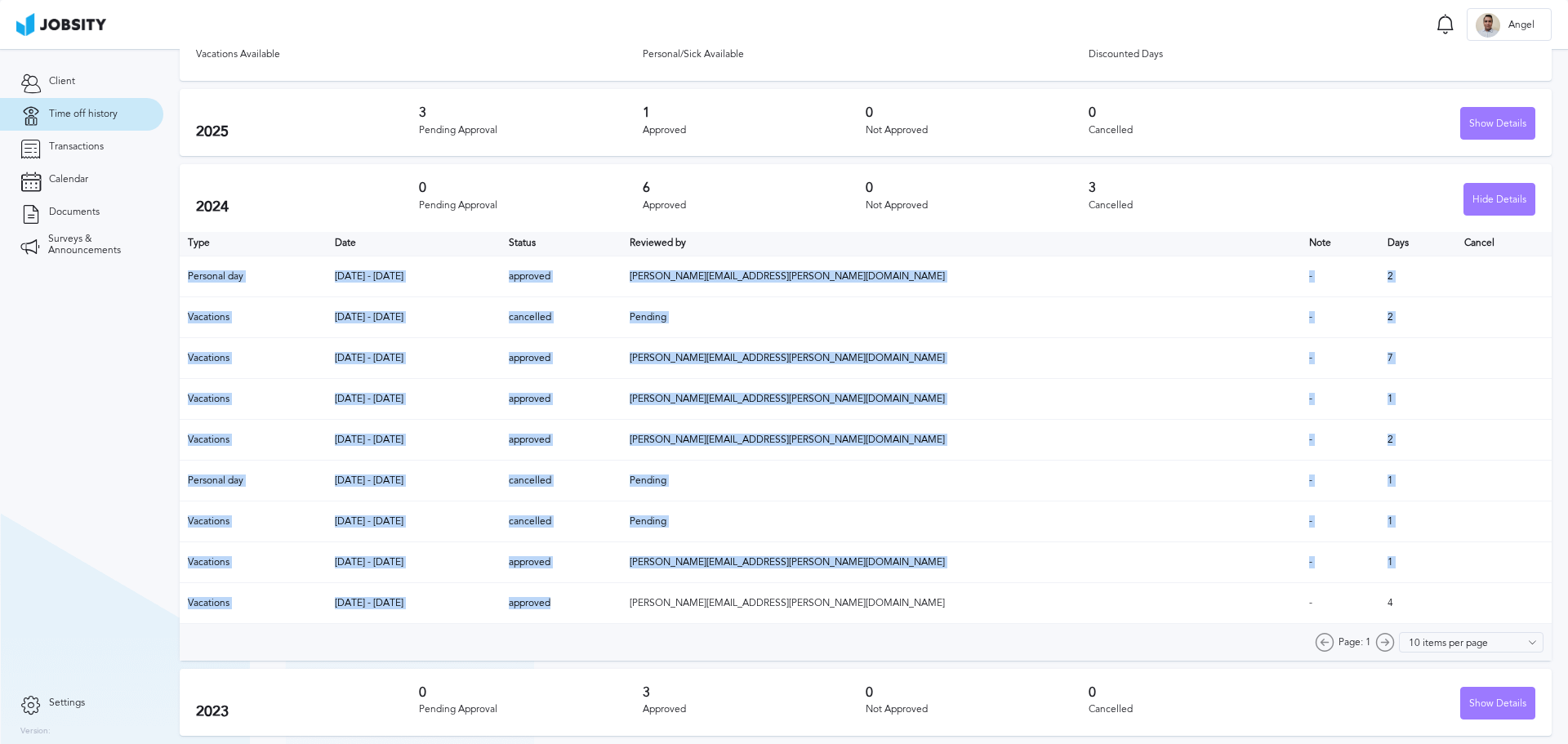
drag, startPoint x: 176, startPoint y: 599, endPoint x: 793, endPoint y: 596, distance: 617.0
click at [779, 599] on section "Time off history Request time off 6 Vacations Available 3 Personal/Sick Availab…" at bounding box center [865, 350] width 1405 height 787
click at [621, 596] on td "approved" at bounding box center [561, 603] width 121 height 41
drag, startPoint x: 1376, startPoint y: 589, endPoint x: 179, endPoint y: 551, distance: 1197.6
click at [179, 551] on section "Time off history Request time off 6 Vacations Available 3 Personal/Sick Availab…" at bounding box center [865, 350] width 1405 height 787
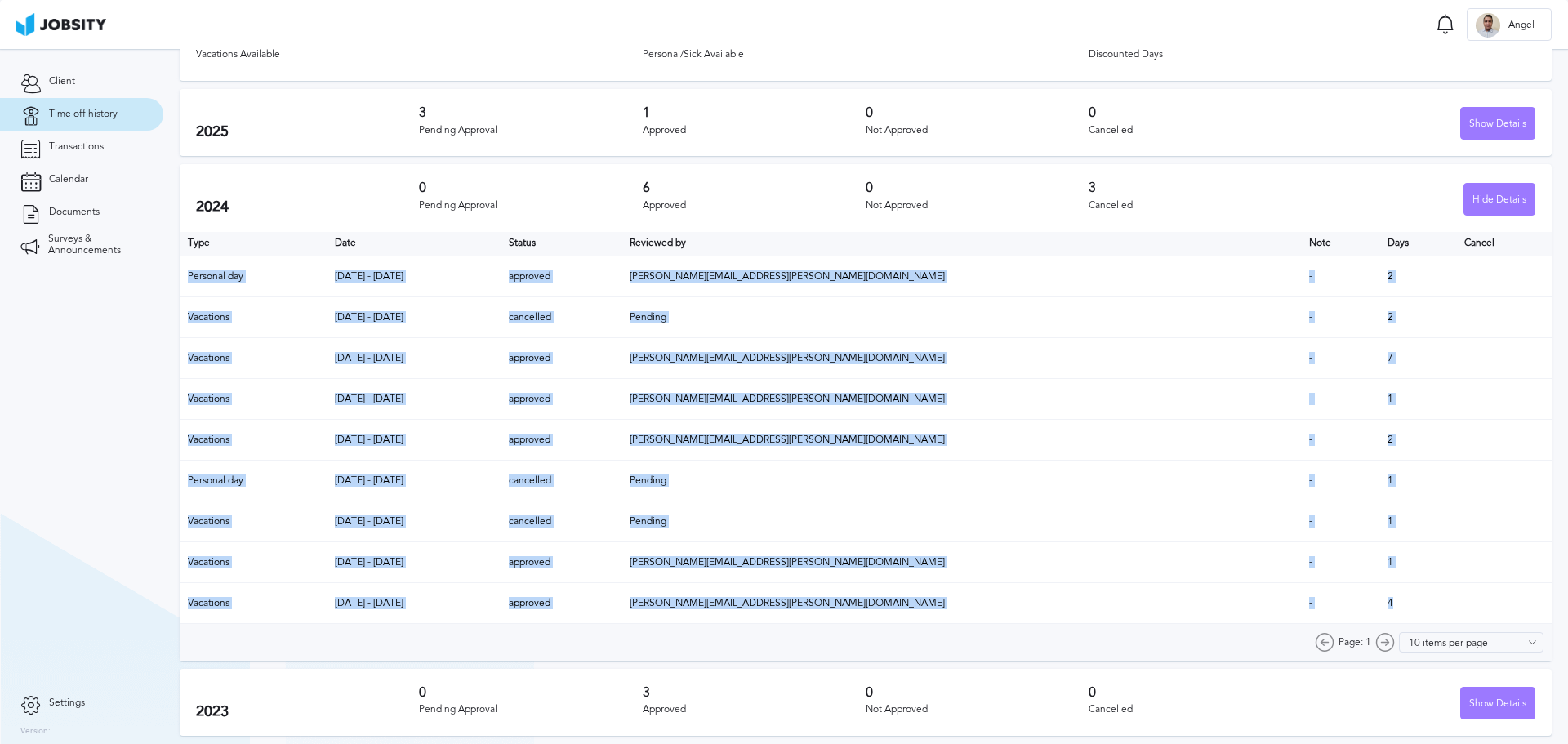
click at [1081, 523] on td "Pending" at bounding box center [961, 521] width 679 height 41
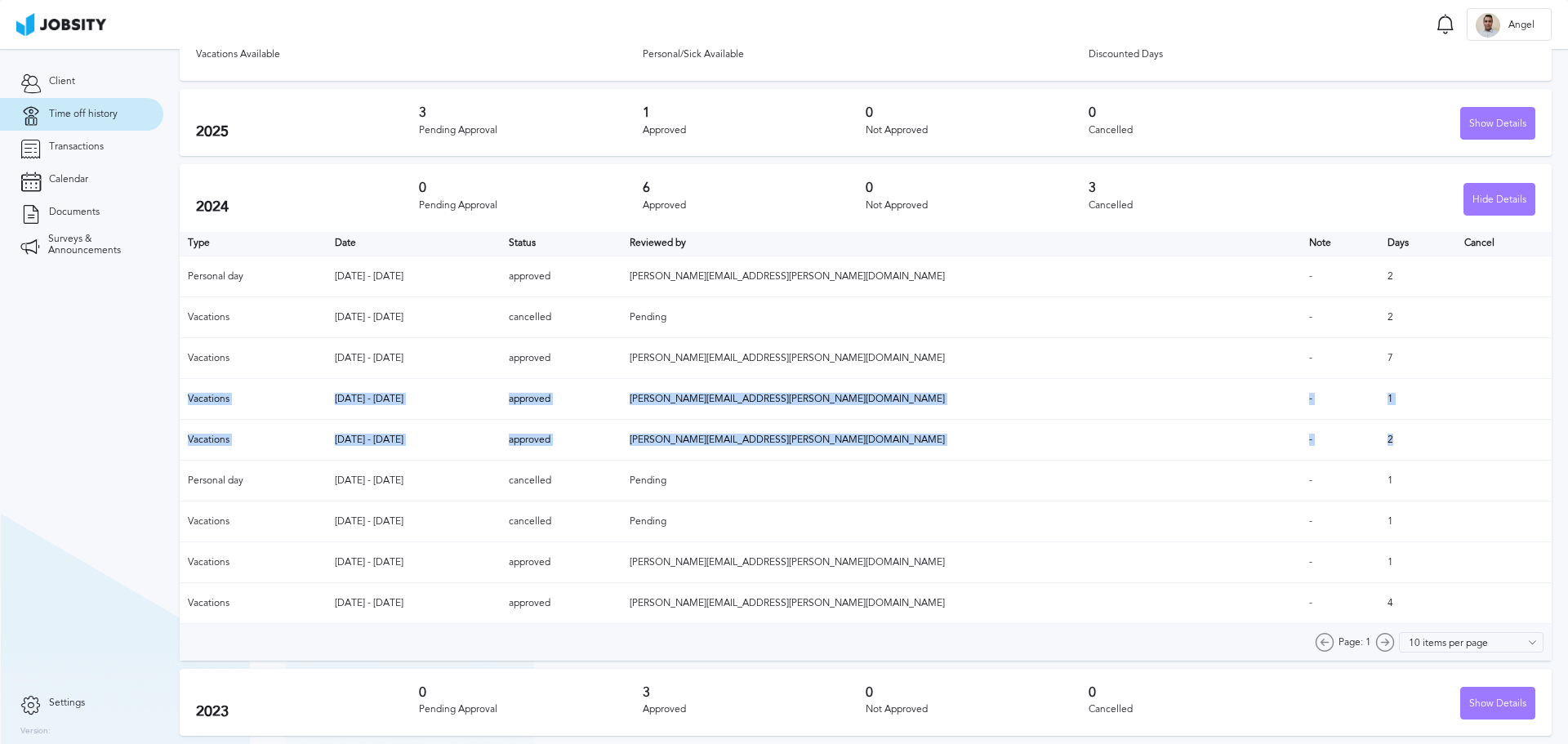
drag, startPoint x: 1348, startPoint y: 434, endPoint x: 179, endPoint y: 399, distance: 1169.5
click at [179, 399] on table "Type Date Status Reviewed by Note Days Cancel Personal day [DATE] - [DATE] appr…" at bounding box center [865, 428] width 1372 height 393
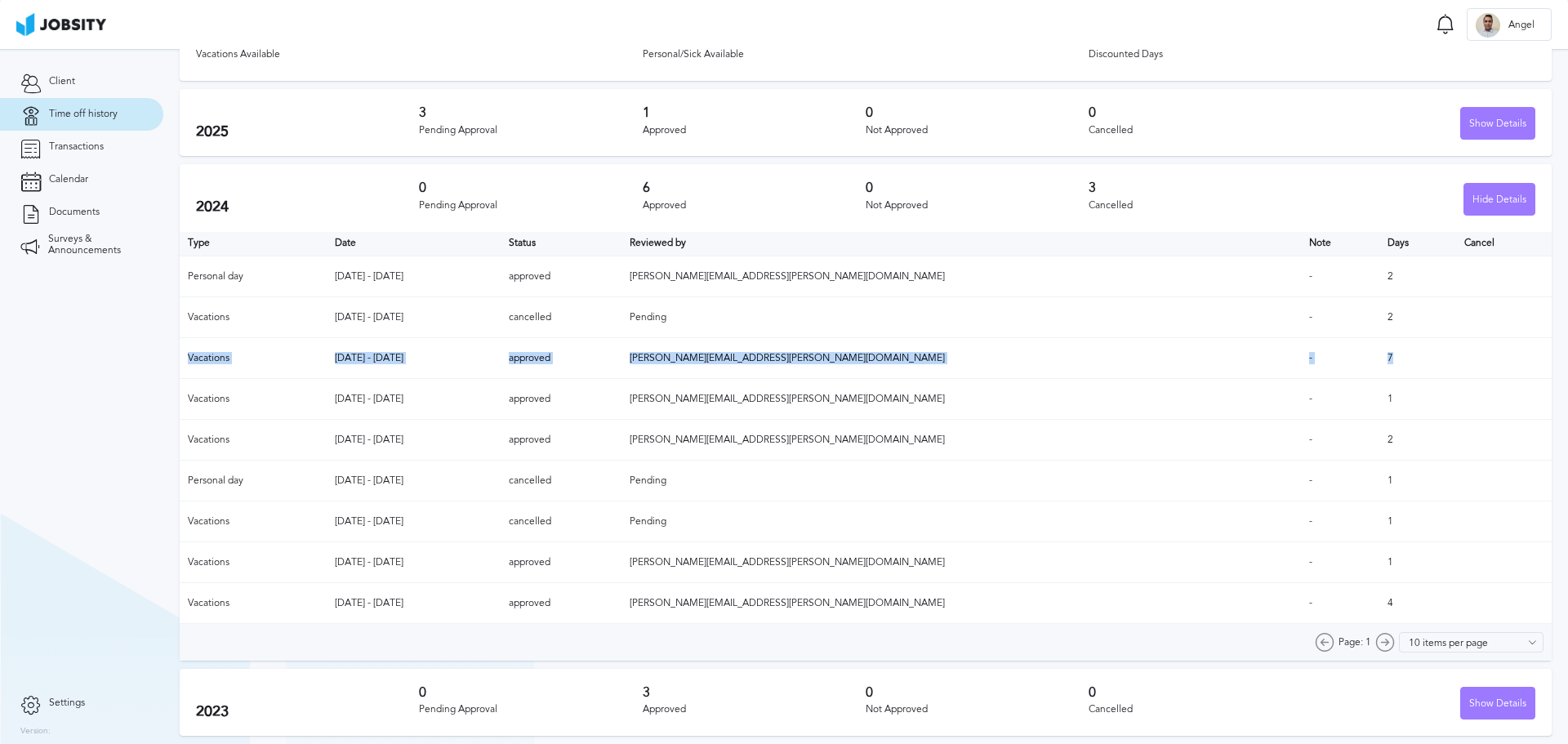
drag, startPoint x: 1334, startPoint y: 355, endPoint x: 186, endPoint y: 361, distance: 1148.0
click at [186, 361] on tr "Vacations [DATE] - [DATE] approved [PERSON_NAME][EMAIL_ADDRESS][PERSON_NAME][DO…" at bounding box center [865, 358] width 1372 height 41
click at [621, 580] on td "approved" at bounding box center [561, 562] width 121 height 41
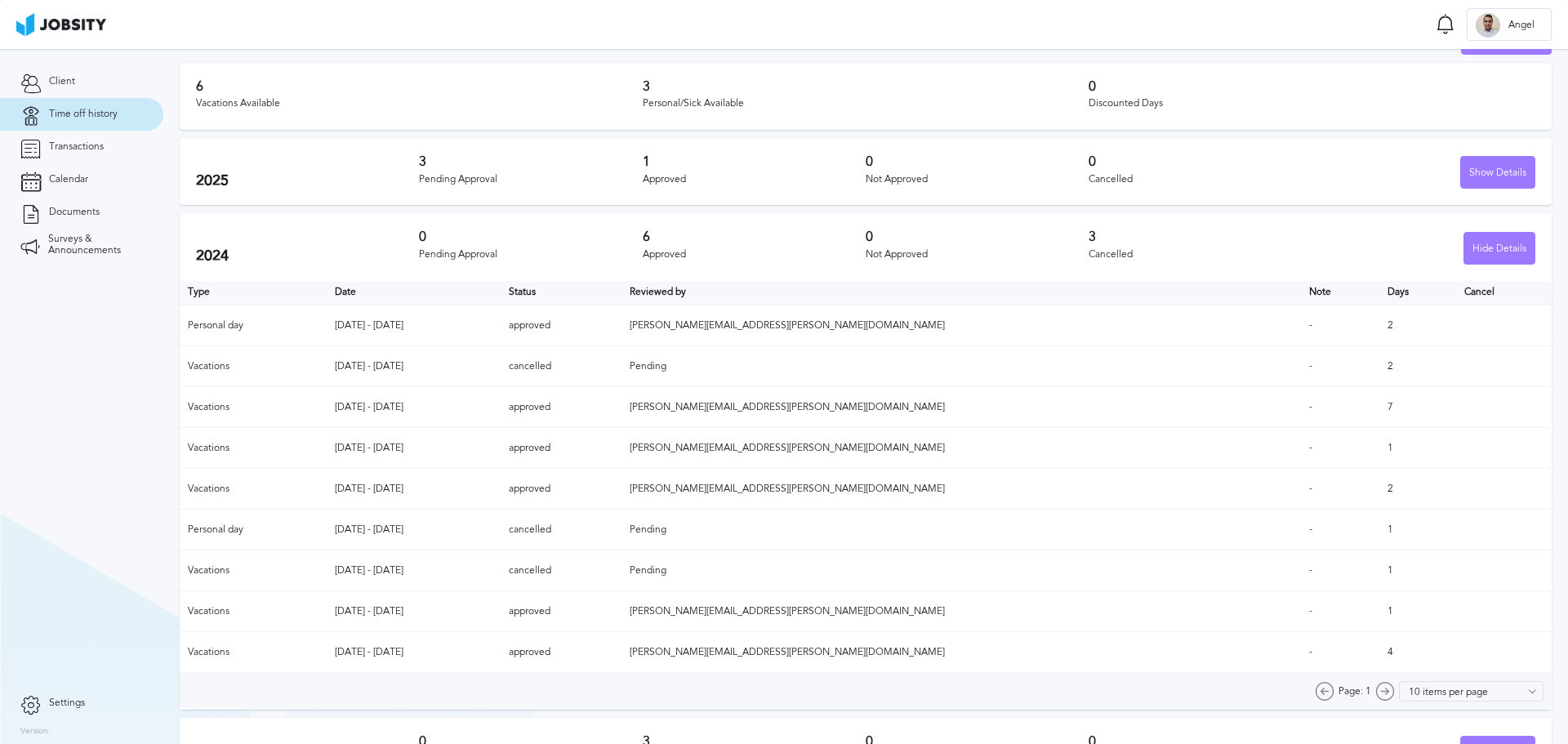
scroll to position [0, 0]
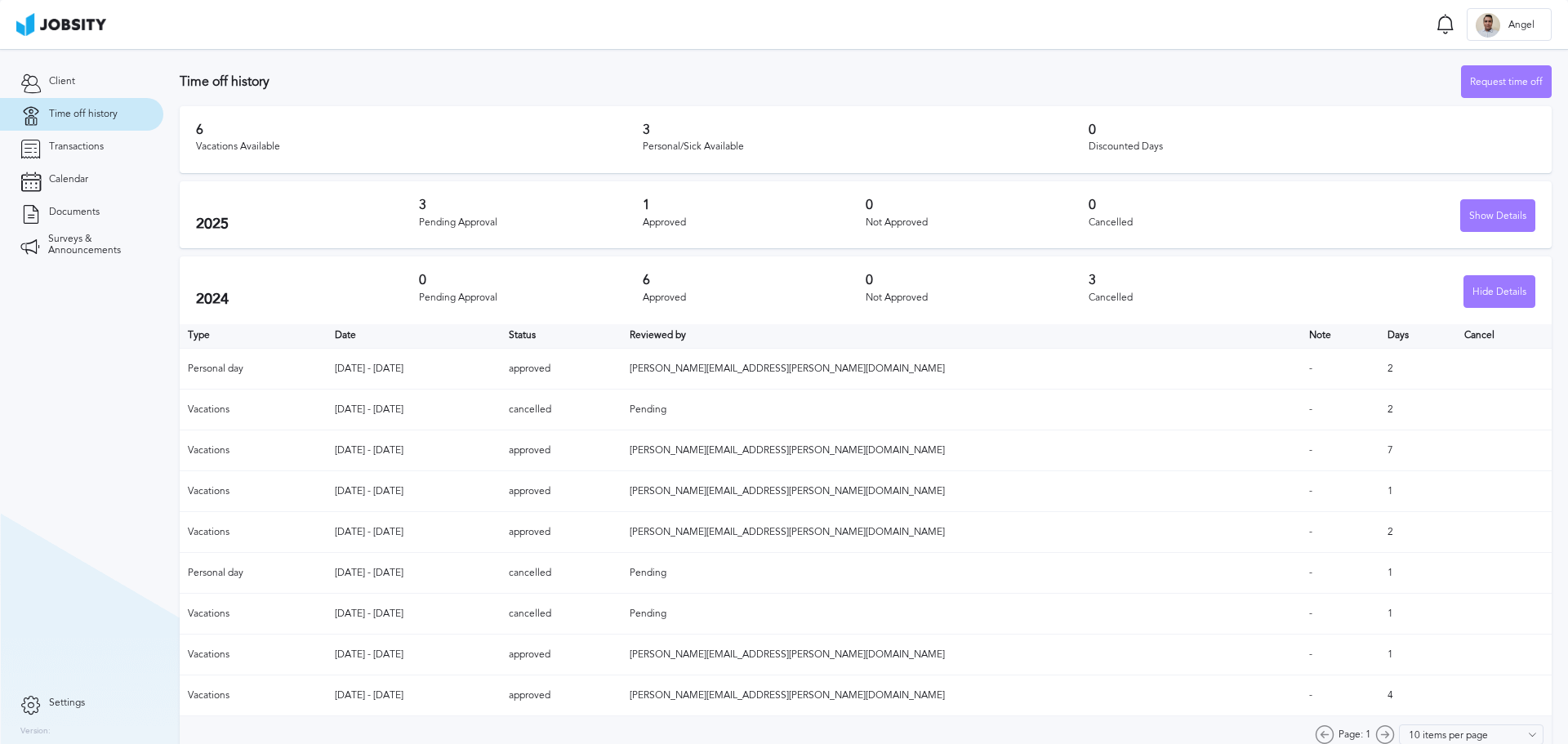
click at [219, 291] on h2 "2024" at bounding box center [307, 299] width 223 height 17
click at [1492, 291] on div "Hide Details" at bounding box center [1499, 292] width 71 height 33
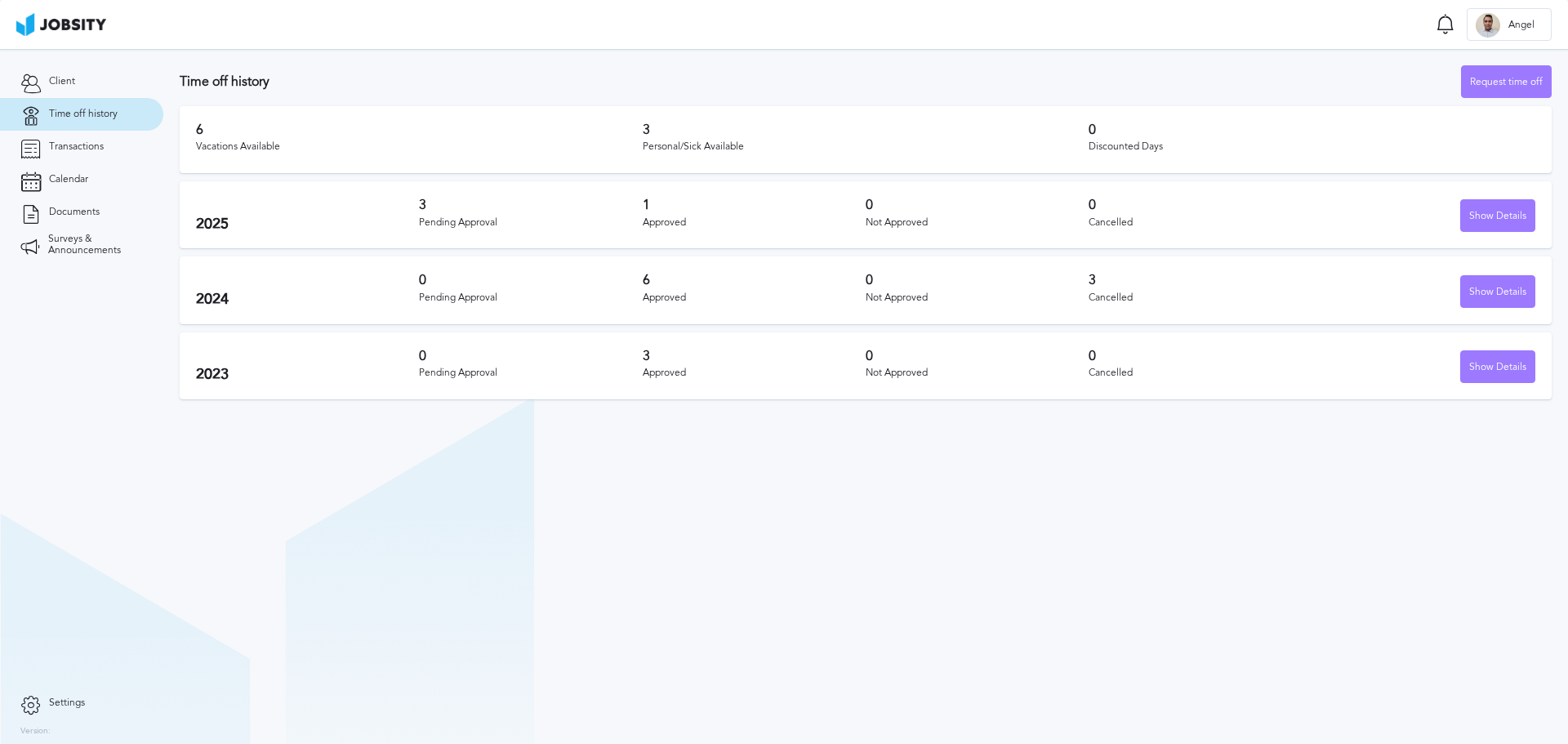
click at [72, 111] on span "Time off history" at bounding box center [83, 114] width 69 height 12
